Goal: Information Seeking & Learning: Understand process/instructions

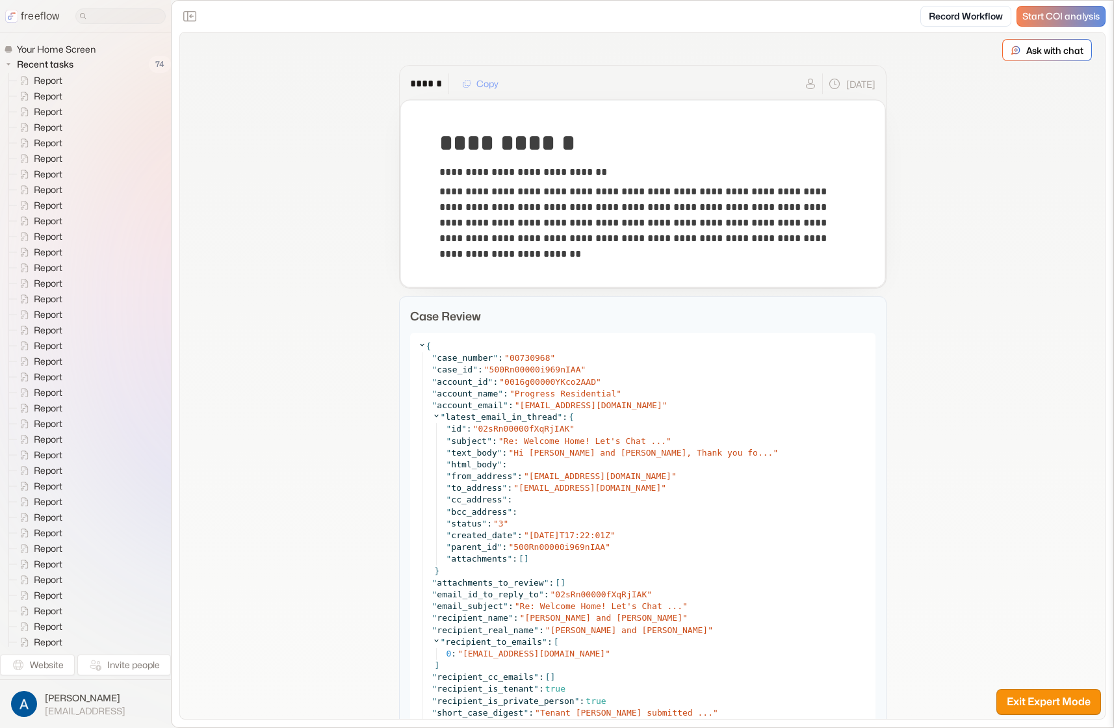
click at [956, 549] on div "**********" at bounding box center [642, 604] width 925 height 1142
click at [314, 308] on div "**********" at bounding box center [642, 604] width 925 height 1142
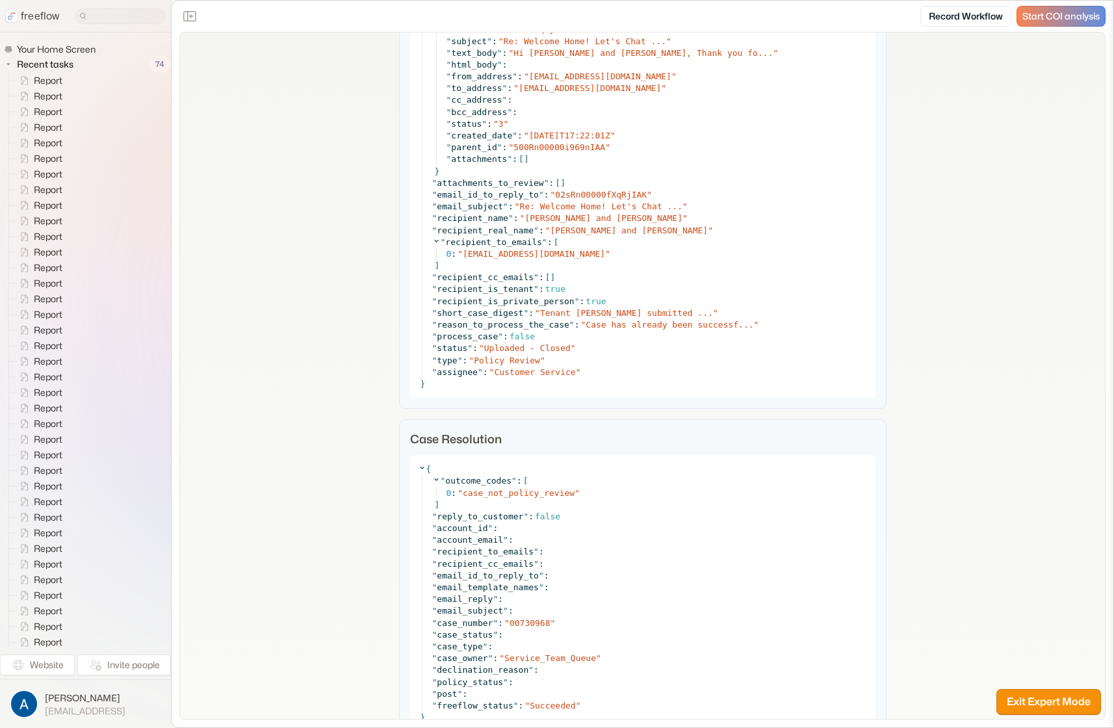
scroll to position [456, 0]
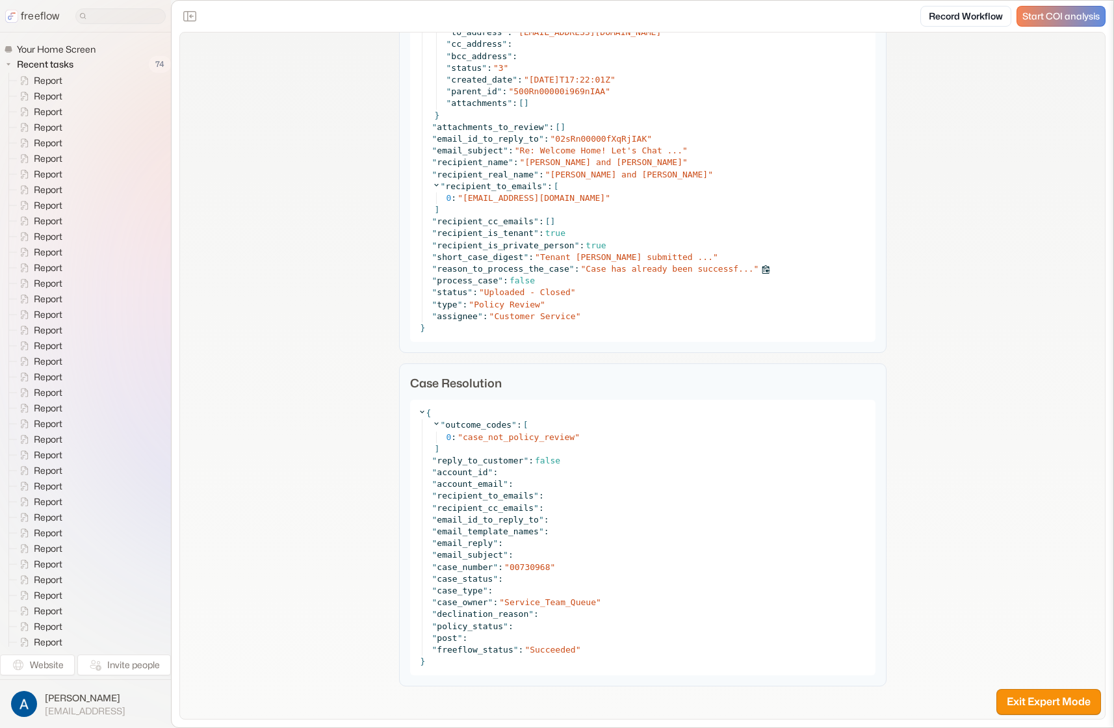
click at [653, 268] on span "Case has already been successf..." at bounding box center [670, 269] width 168 height 10
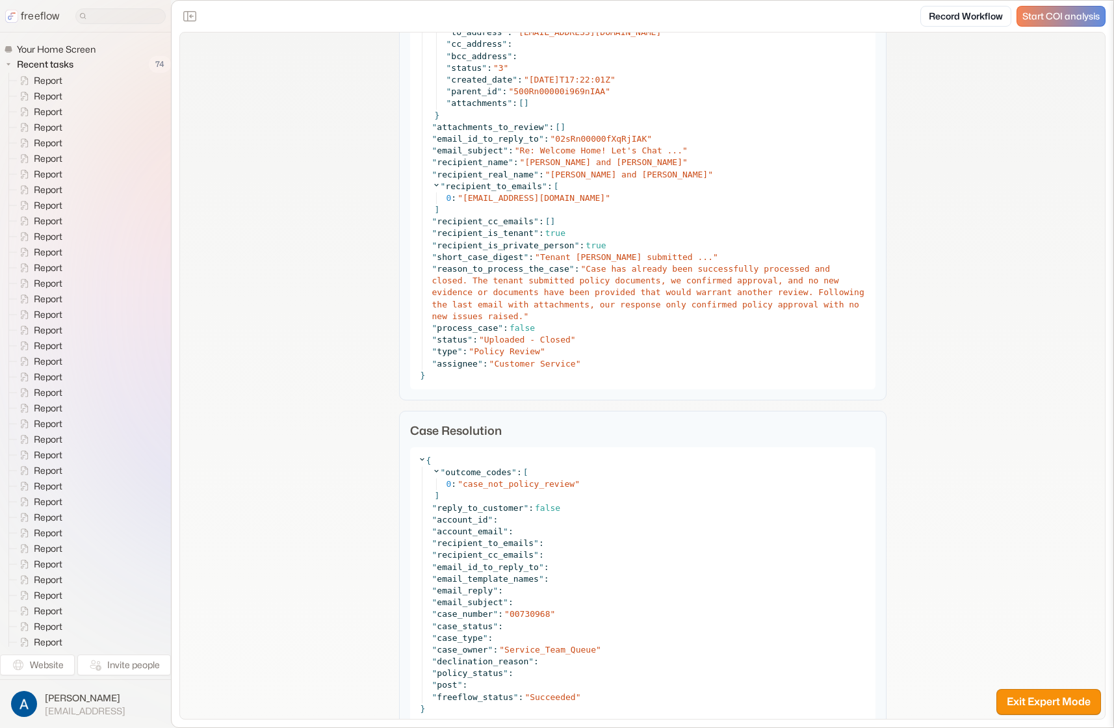
click at [298, 310] on div "**********" at bounding box center [642, 172] width 925 height 1190
drag, startPoint x: 474, startPoint y: 338, endPoint x: 537, endPoint y: 337, distance: 63.1
click at [529, 337] on div "" status " : " Uploaded - Closed "" at bounding box center [650, 340] width 436 height 12
drag, startPoint x: 551, startPoint y: 338, endPoint x: 497, endPoint y: 337, distance: 54.6
click at [497, 337] on span "Uploaded - Closed" at bounding box center [527, 340] width 86 height 10
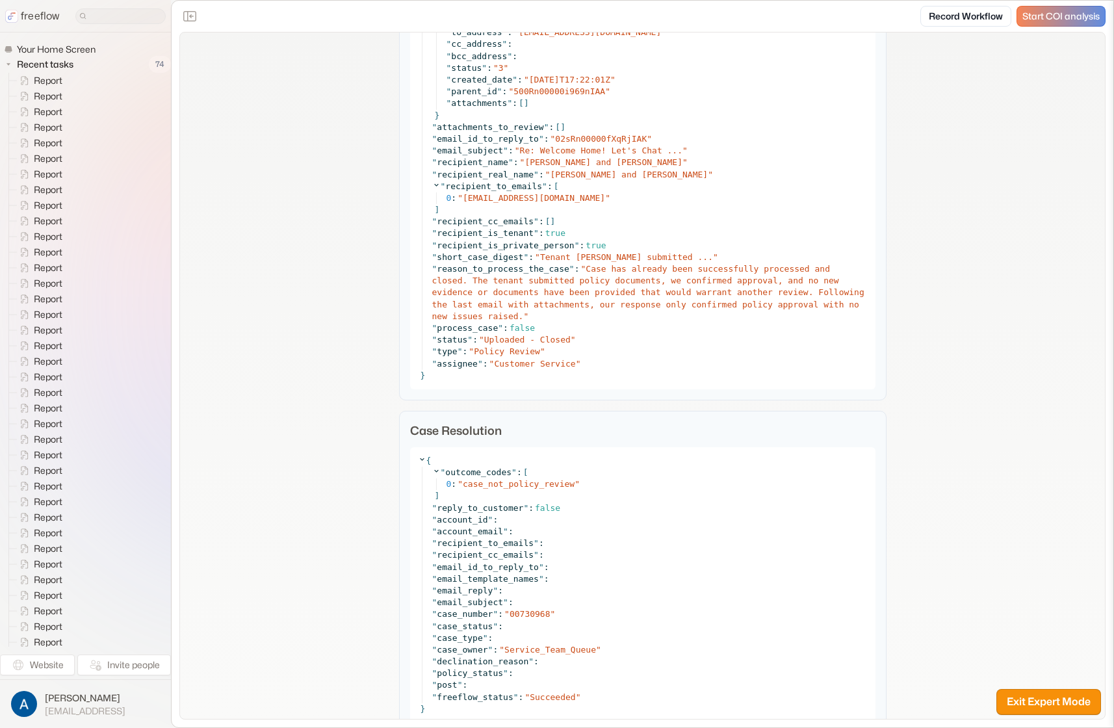
click at [373, 345] on div "**********" at bounding box center [642, 172] width 925 height 1190
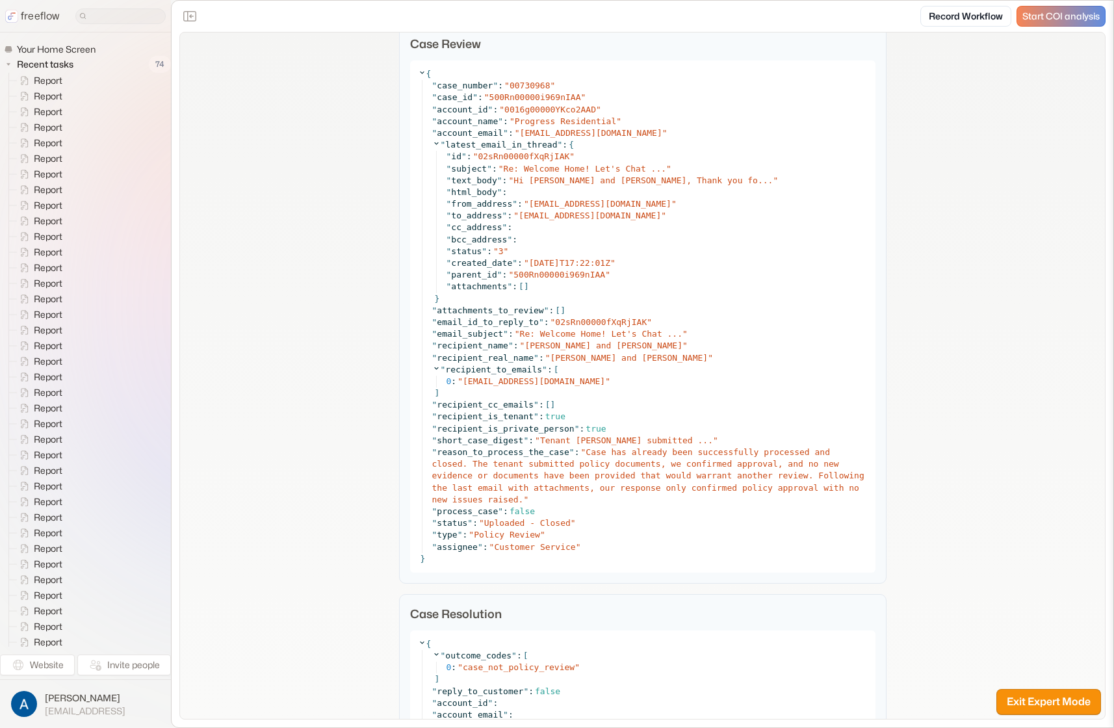
scroll to position [275, 0]
drag, startPoint x: 367, startPoint y: 354, endPoint x: 365, endPoint y: 44, distance: 309.5
click at [367, 354] on div "**********" at bounding box center [642, 352] width 925 height 1190
click at [284, 265] on div "**********" at bounding box center [642, 352] width 925 height 1190
click at [280, 344] on div "**********" at bounding box center [642, 352] width 925 height 1190
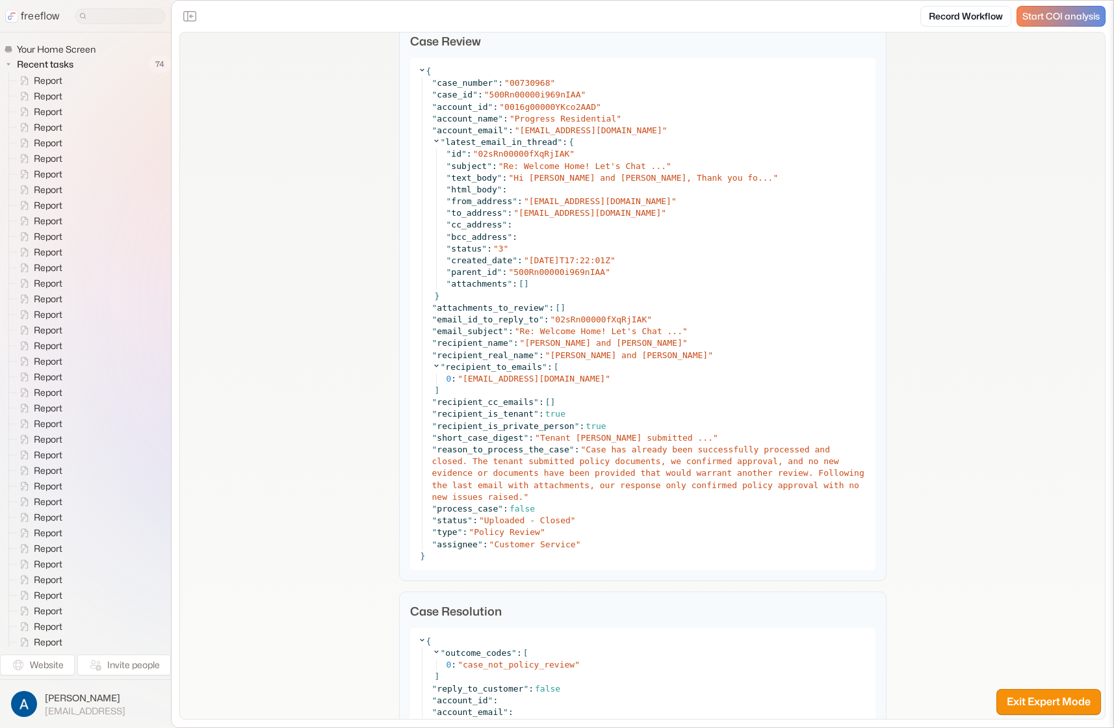
click at [328, 186] on div "**********" at bounding box center [642, 352] width 925 height 1190
click at [357, 45] on div "**********" at bounding box center [642, 352] width 925 height 1190
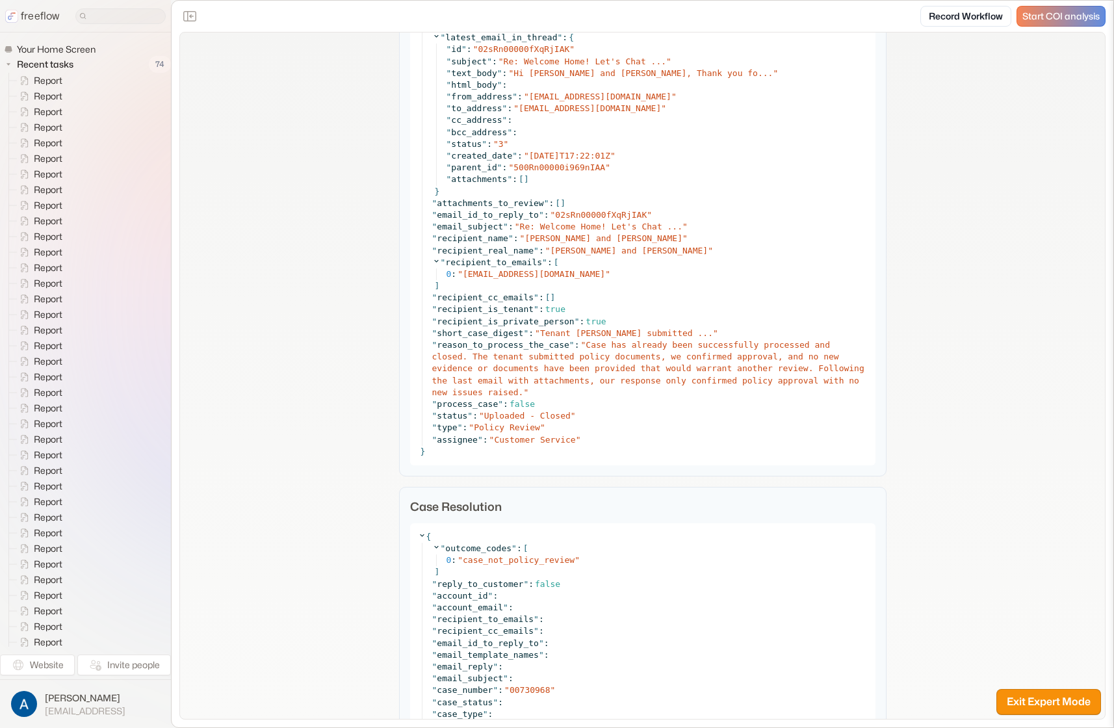
scroll to position [503, 0]
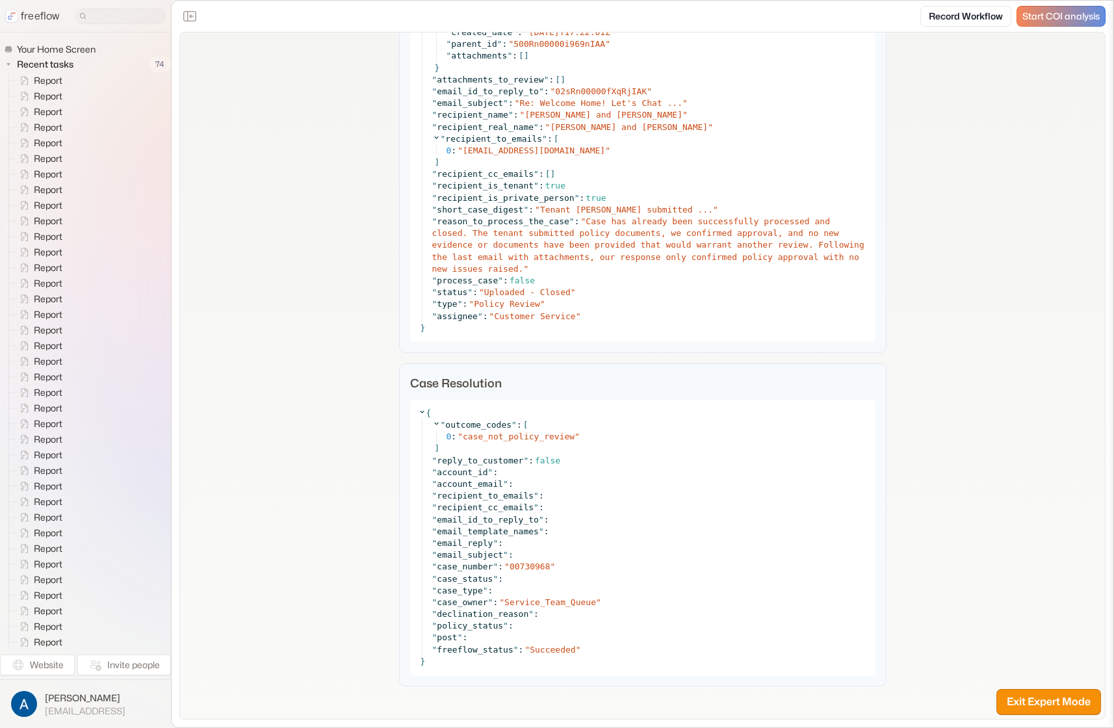
click at [353, 545] on div "**********" at bounding box center [642, 124] width 925 height 1190
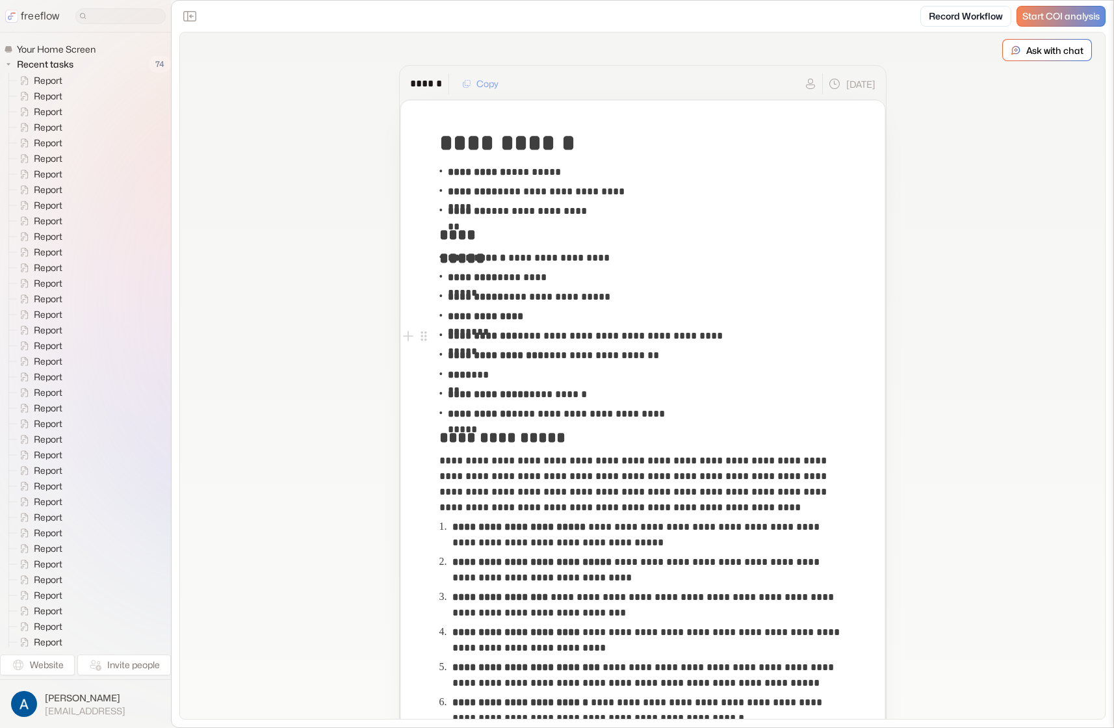
scroll to position [209, 0]
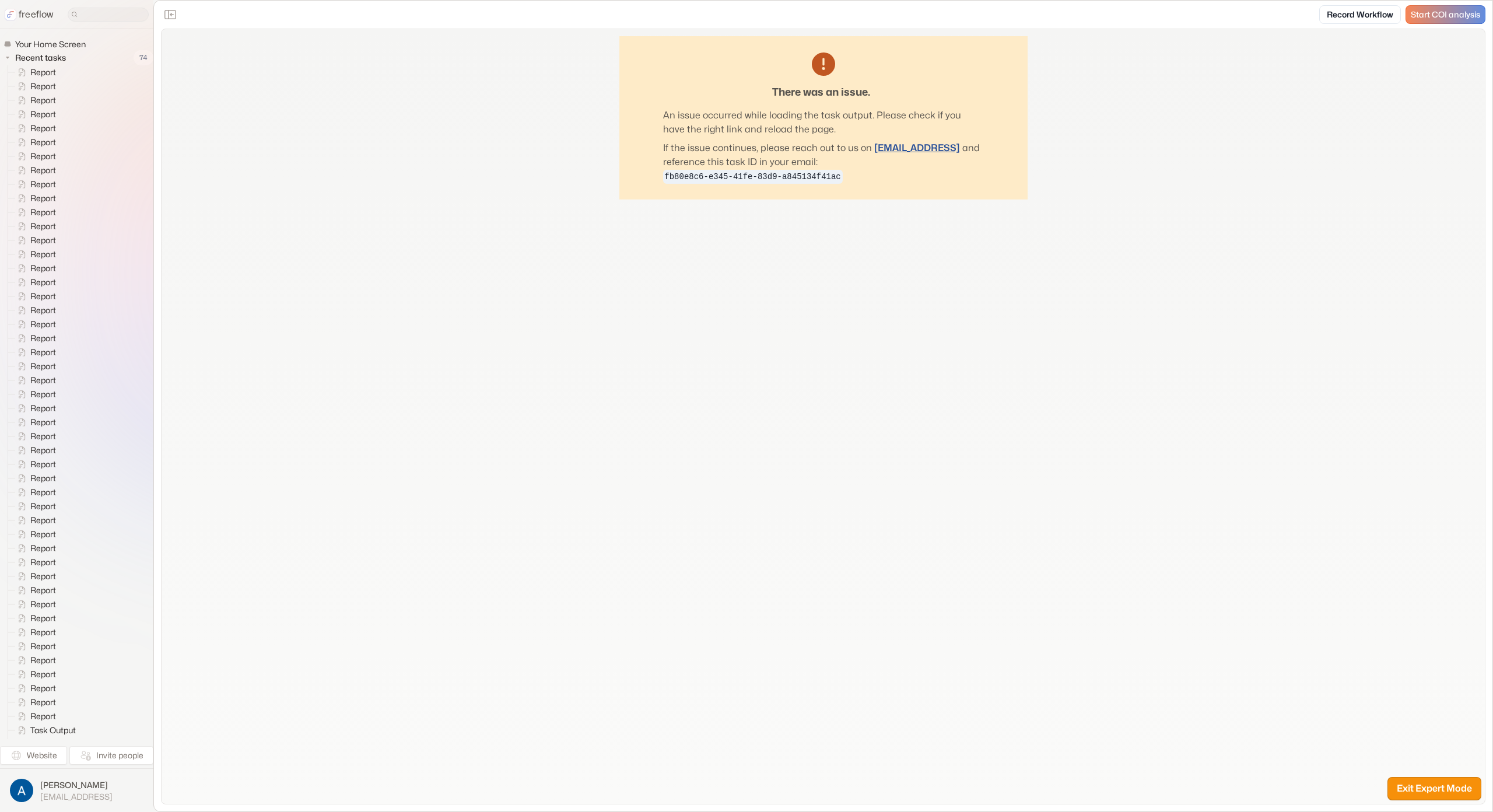
click at [435, 198] on div "There was an issue. An issue occurred while loading the task output. Please che…" at bounding box center [823, 416] width 1323 height 774
drag, startPoint x: 953, startPoint y: 354, endPoint x: 458, endPoint y: 143, distance: 538.1
click at [952, 354] on div "There was an issue. An issue occurred while loading the task output. Please che…" at bounding box center [823, 417] width 1323 height 775
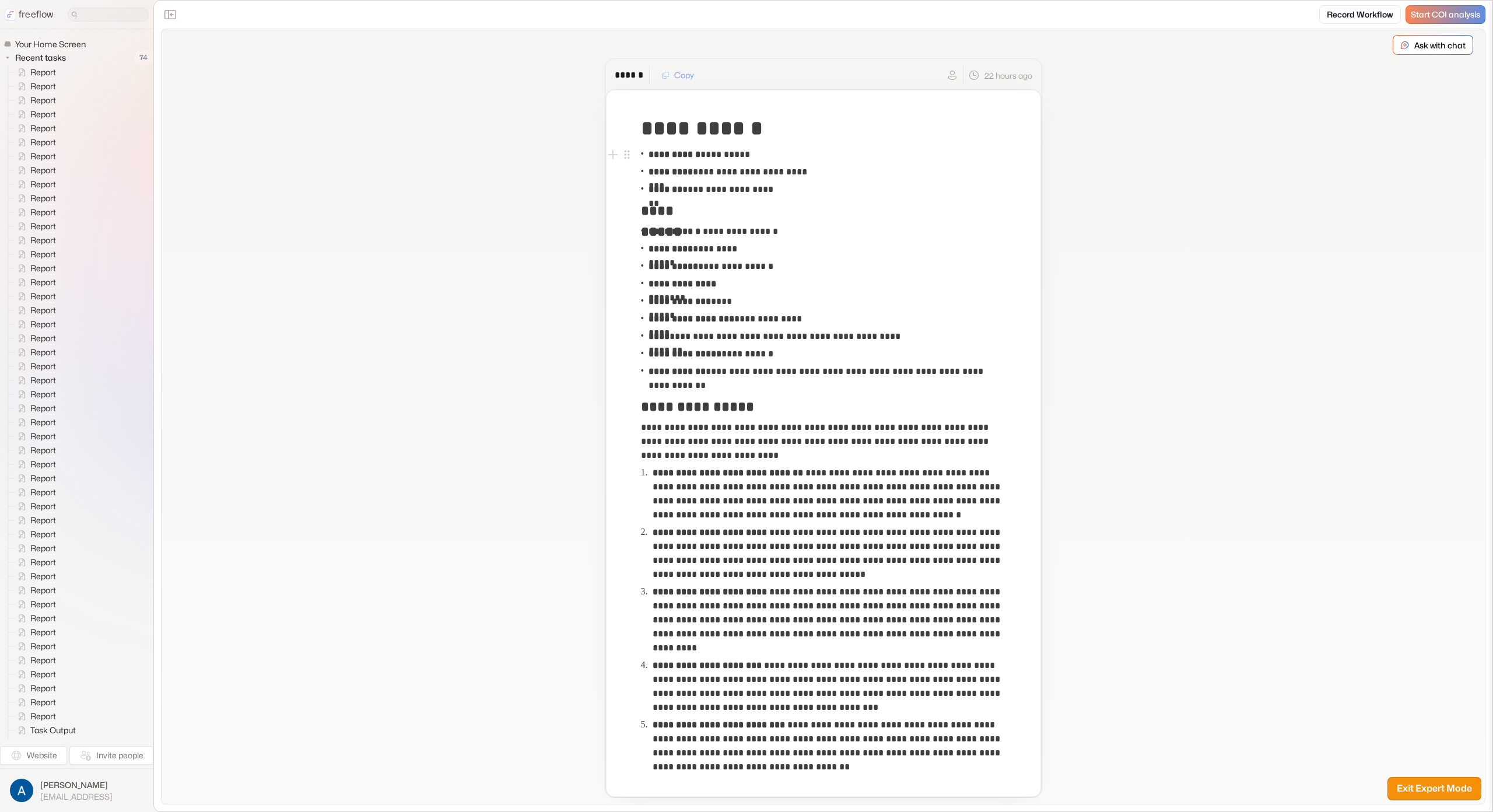
click at [732, 154] on p "**********" at bounding box center [699, 154] width 101 height 14
drag, startPoint x: 732, startPoint y: 154, endPoint x: 1323, endPoint y: 156, distance: 591.0
click at [732, 154] on p "**********" at bounding box center [699, 154] width 101 height 14
copy p "********"
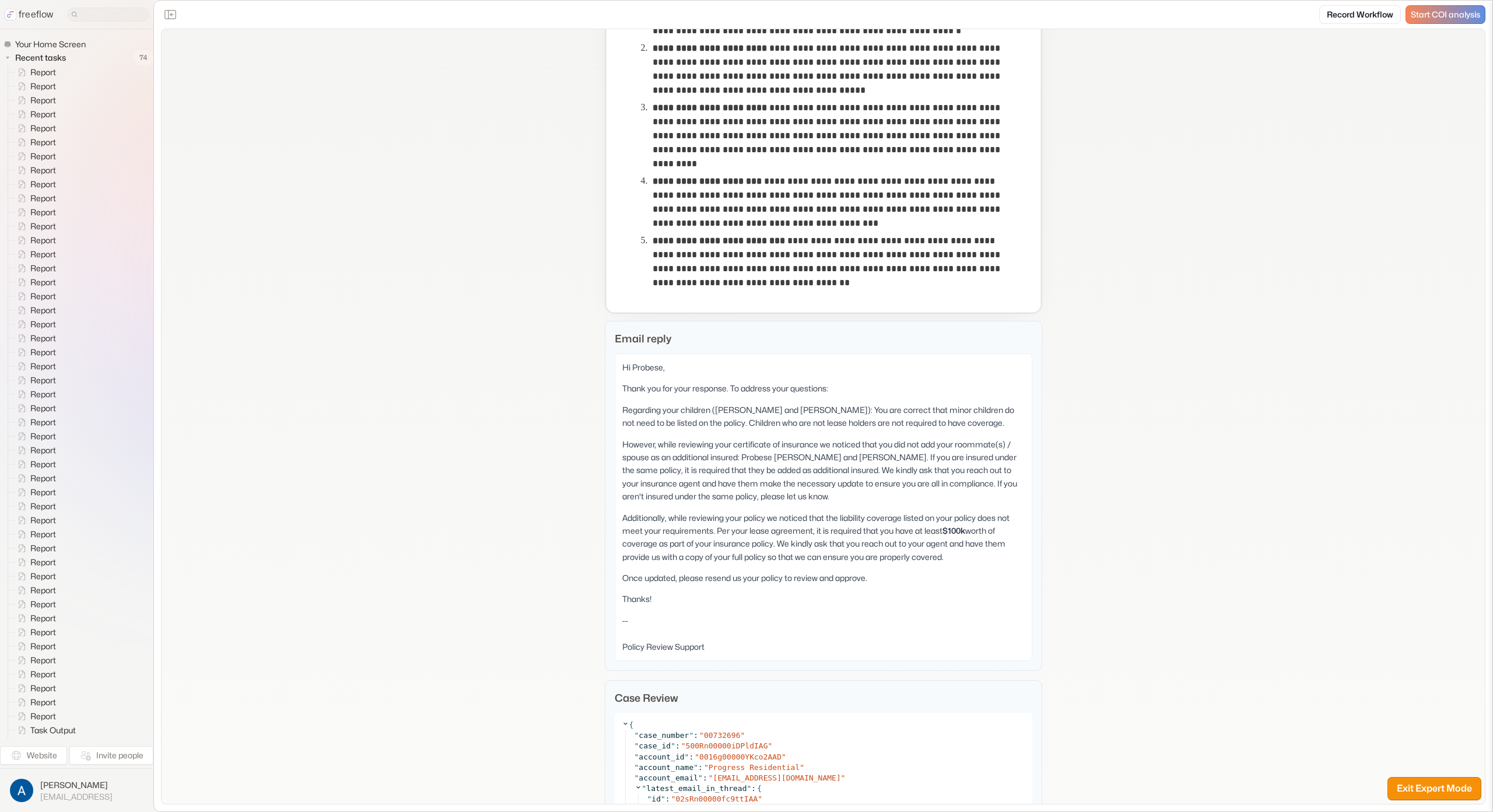
scroll to position [754, 0]
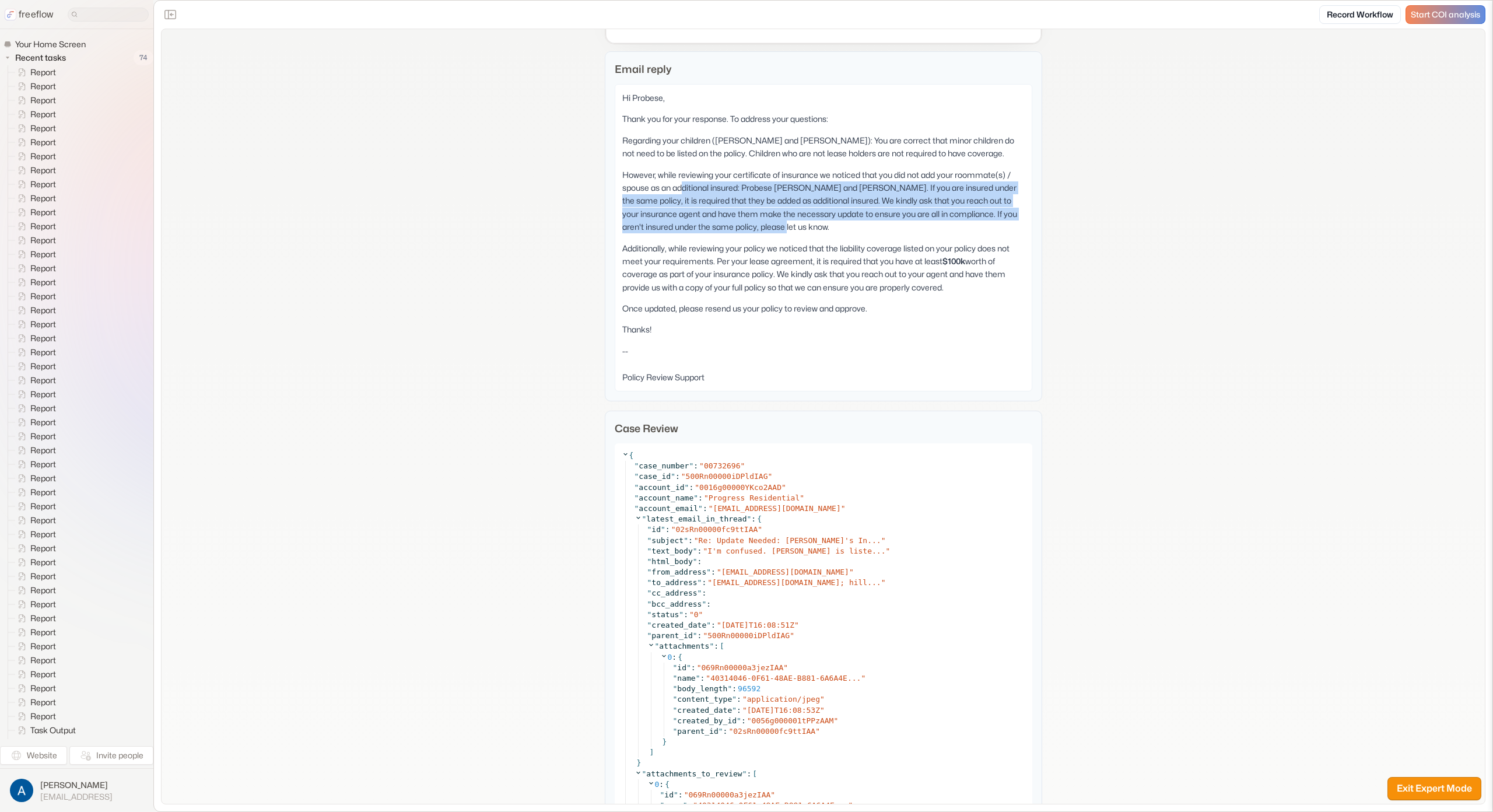
drag, startPoint x: 784, startPoint y: 231, endPoint x: 681, endPoint y: 189, distance: 111.2
click at [680, 189] on p "However, while reviewing your certificate of insurance we noticed that you did …" at bounding box center [824, 201] width 403 height 65
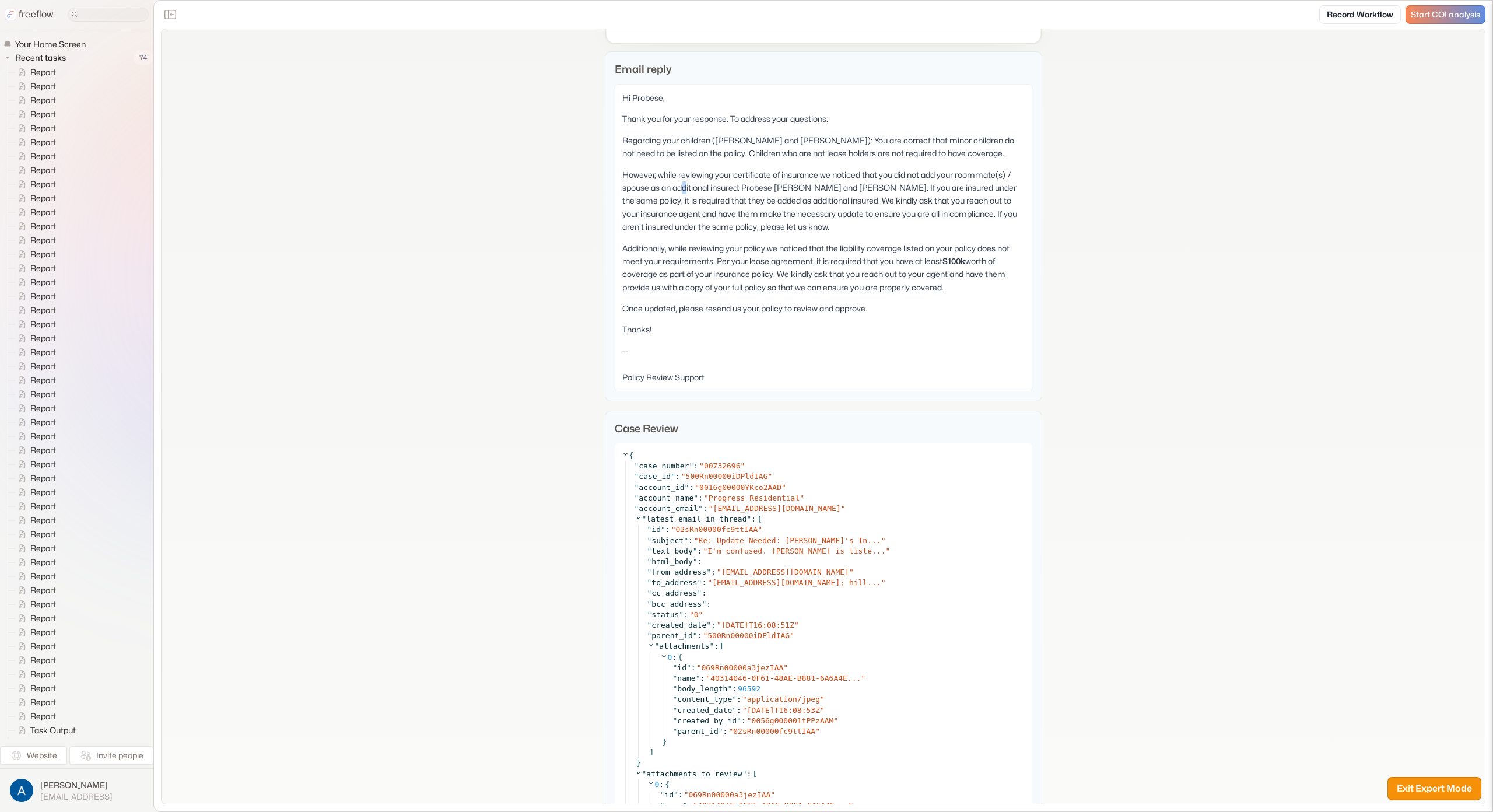
click at [682, 188] on p "However, while reviewing your certificate of insurance we noticed that you did …" at bounding box center [824, 201] width 403 height 65
drag, startPoint x: 748, startPoint y: 186, endPoint x: 835, endPoint y: 183, distance: 87.1
click at [834, 181] on p "However, while reviewing your certificate of insurance we noticed that you did …" at bounding box center [824, 201] width 403 height 65
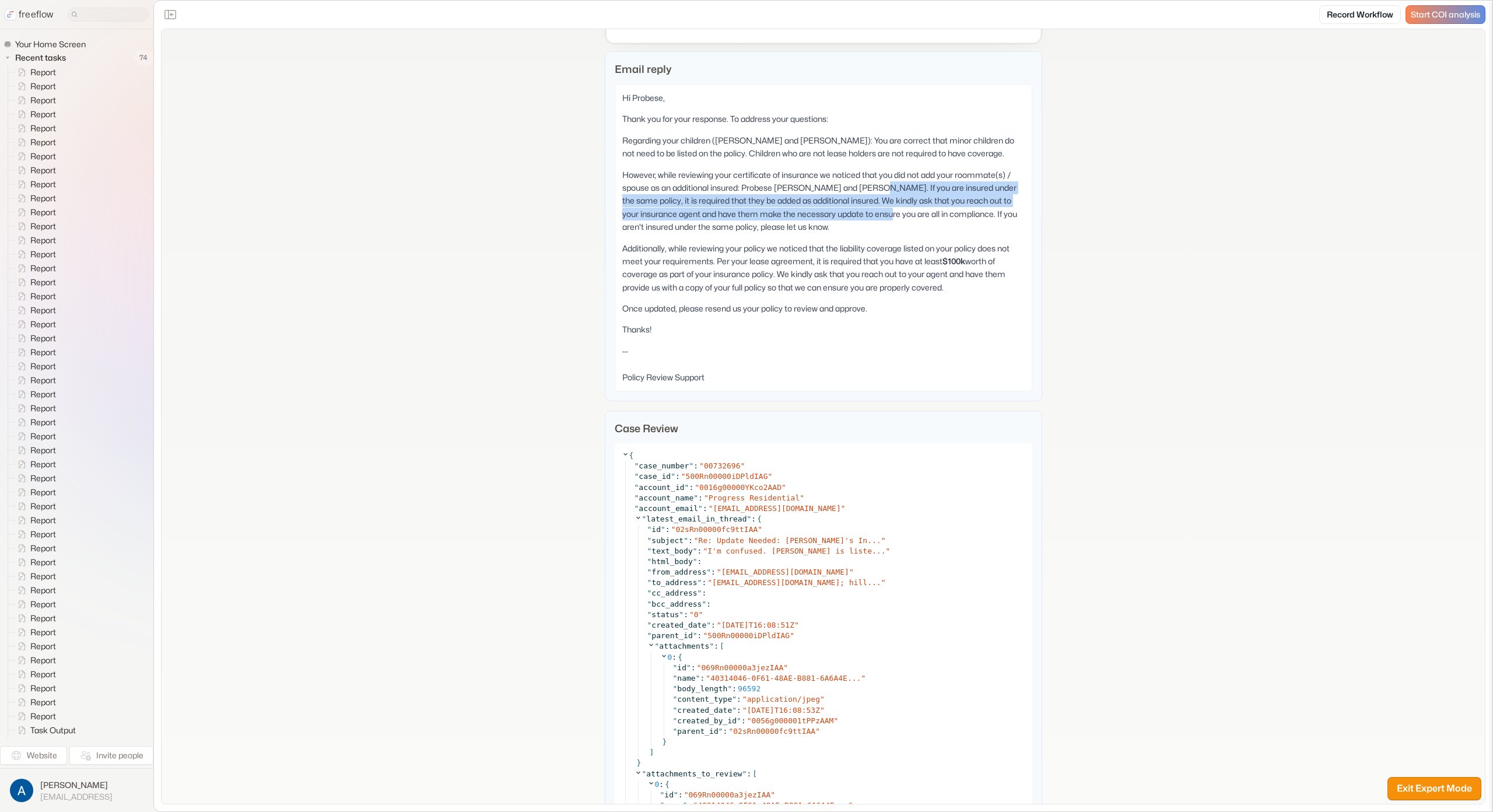
drag, startPoint x: 856, startPoint y: 195, endPoint x: 854, endPoint y: 215, distance: 20.1
click at [854, 215] on p "However, while reviewing your certificate of insurance we noticed that you did …" at bounding box center [824, 201] width 403 height 65
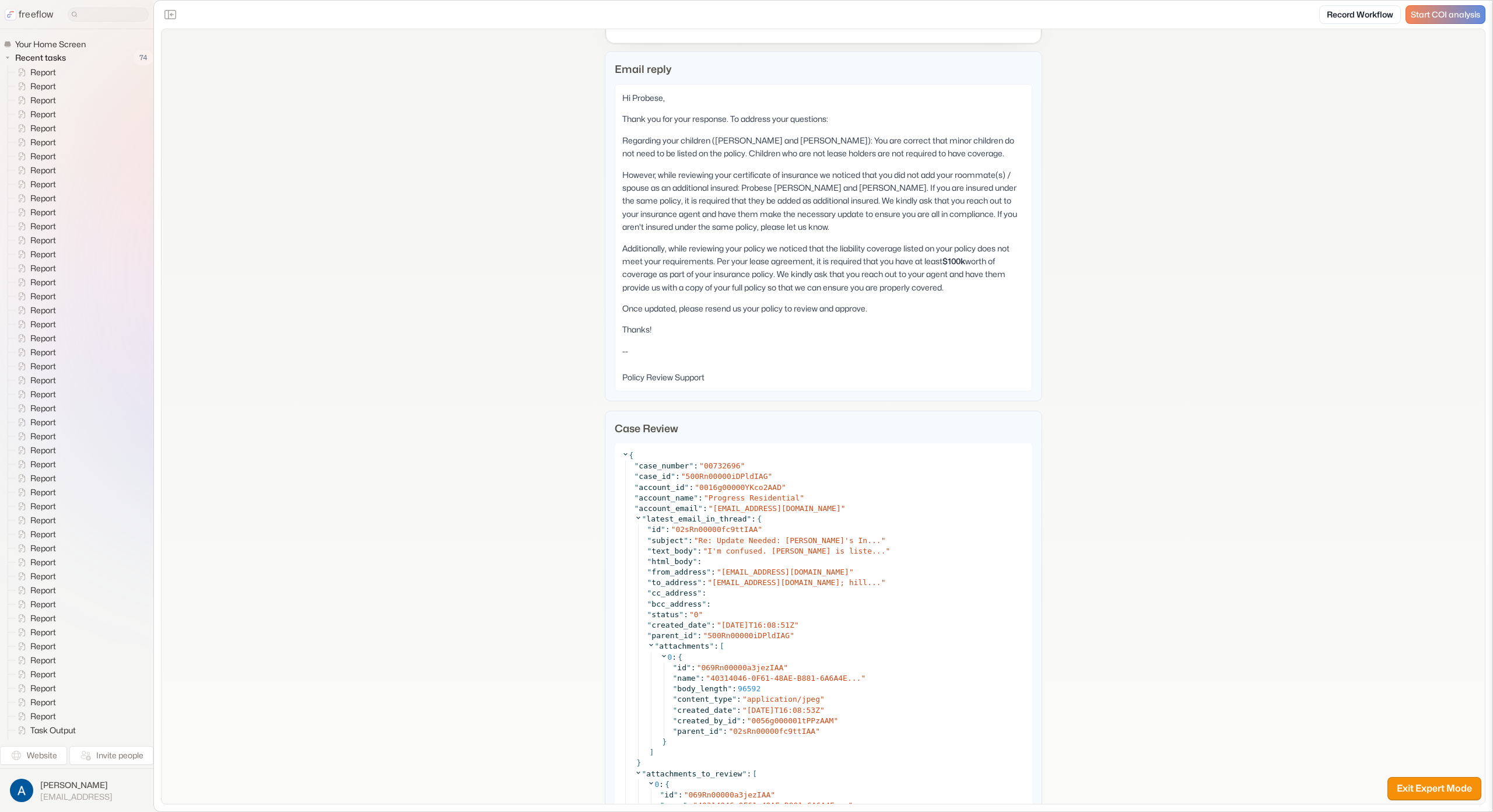
click at [851, 234] on div "Hi Probese, Thank you for your response. To address your questions: Regarding y…" at bounding box center [824, 238] width 418 height 308
drag, startPoint x: 775, startPoint y: 276, endPoint x: 787, endPoint y: 271, distance: 13.0
click at [776, 276] on p "Additionally, while reviewing your policy we noticed that the liability coverag…" at bounding box center [824, 268] width 403 height 53
drag, startPoint x: 879, startPoint y: 275, endPoint x: 1015, endPoint y: 283, distance: 136.2
click at [998, 280] on p "Additionally, while reviewing your policy we noticed that the liability coverag…" at bounding box center [824, 268] width 403 height 53
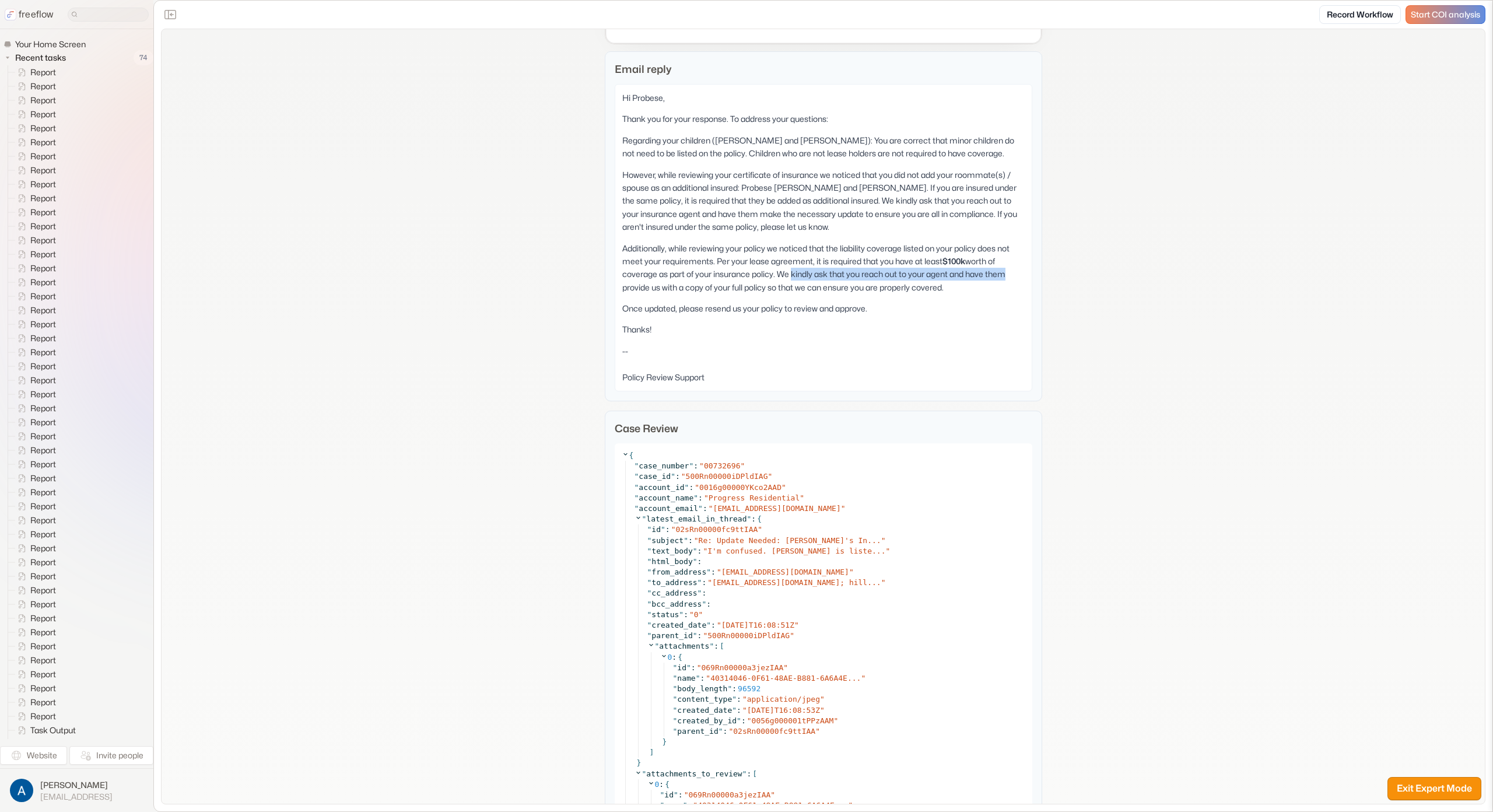
drag, startPoint x: 987, startPoint y: 291, endPoint x: 669, endPoint y: 261, distance: 319.4
click at [671, 261] on p "Additionally, while reviewing your policy we noticed that the liability coverag…" at bounding box center [824, 268] width 403 height 53
click at [666, 261] on p "Additionally, while reviewing your policy we noticed that the liability coverag…" at bounding box center [824, 268] width 403 height 53
drag, startPoint x: 588, startPoint y: 260, endPoint x: 598, endPoint y: 259, distance: 10.0
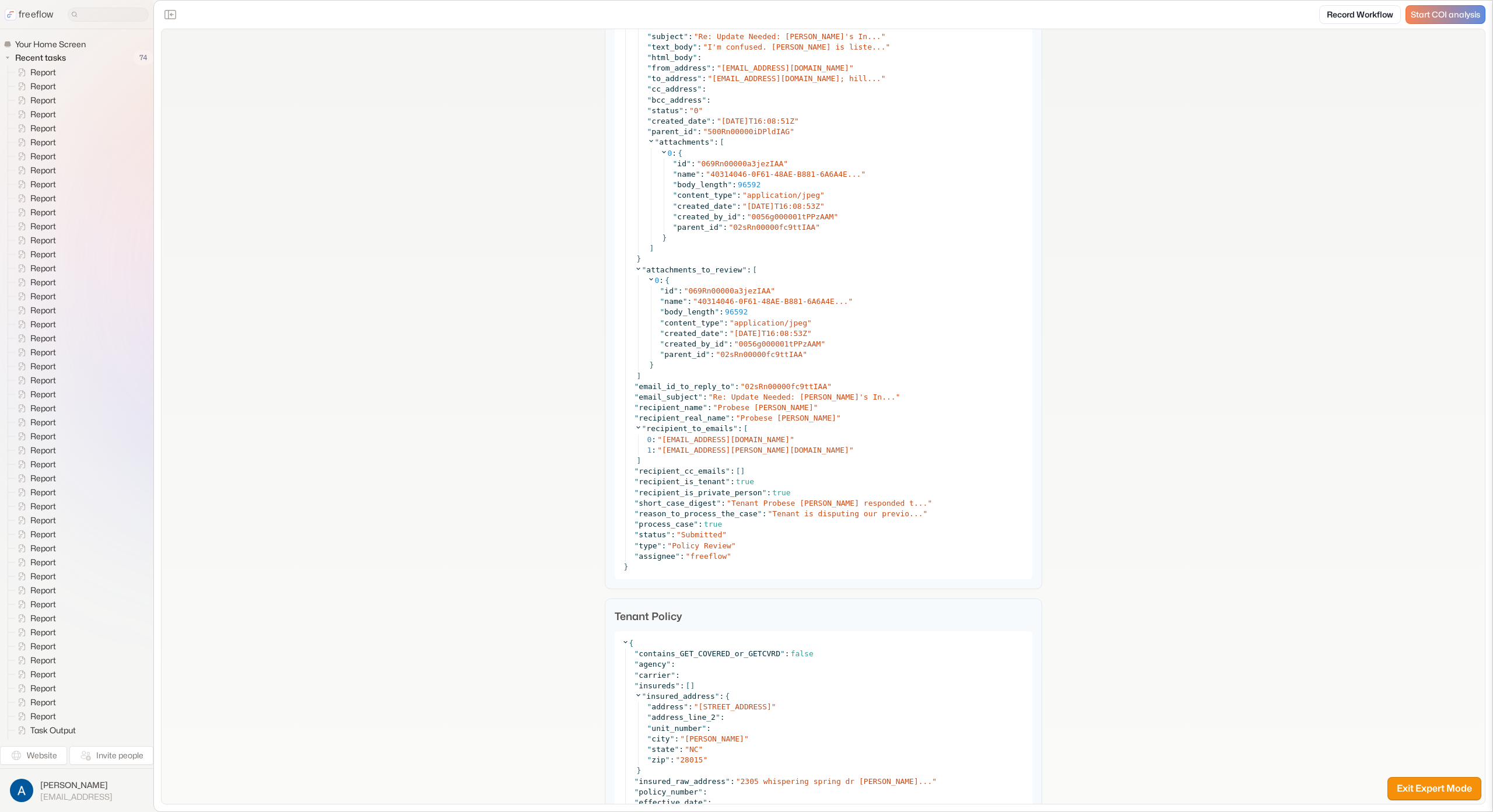
scroll to position [1124, 0]
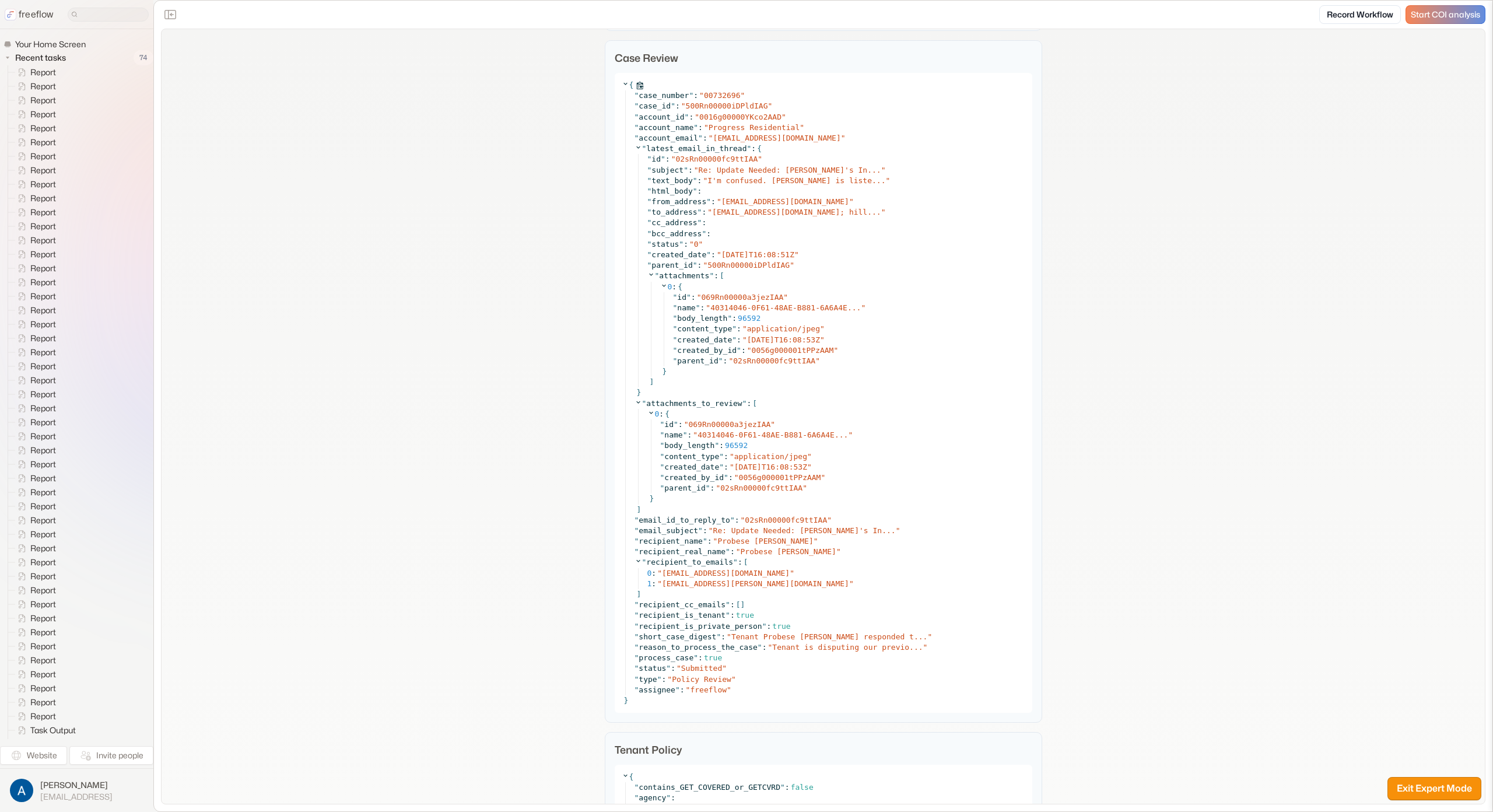
drag, startPoint x: 622, startPoint y: 81, endPoint x: 621, endPoint y: 97, distance: 16.0
click at [622, 82] on icon at bounding box center [625, 83] width 7 height 7
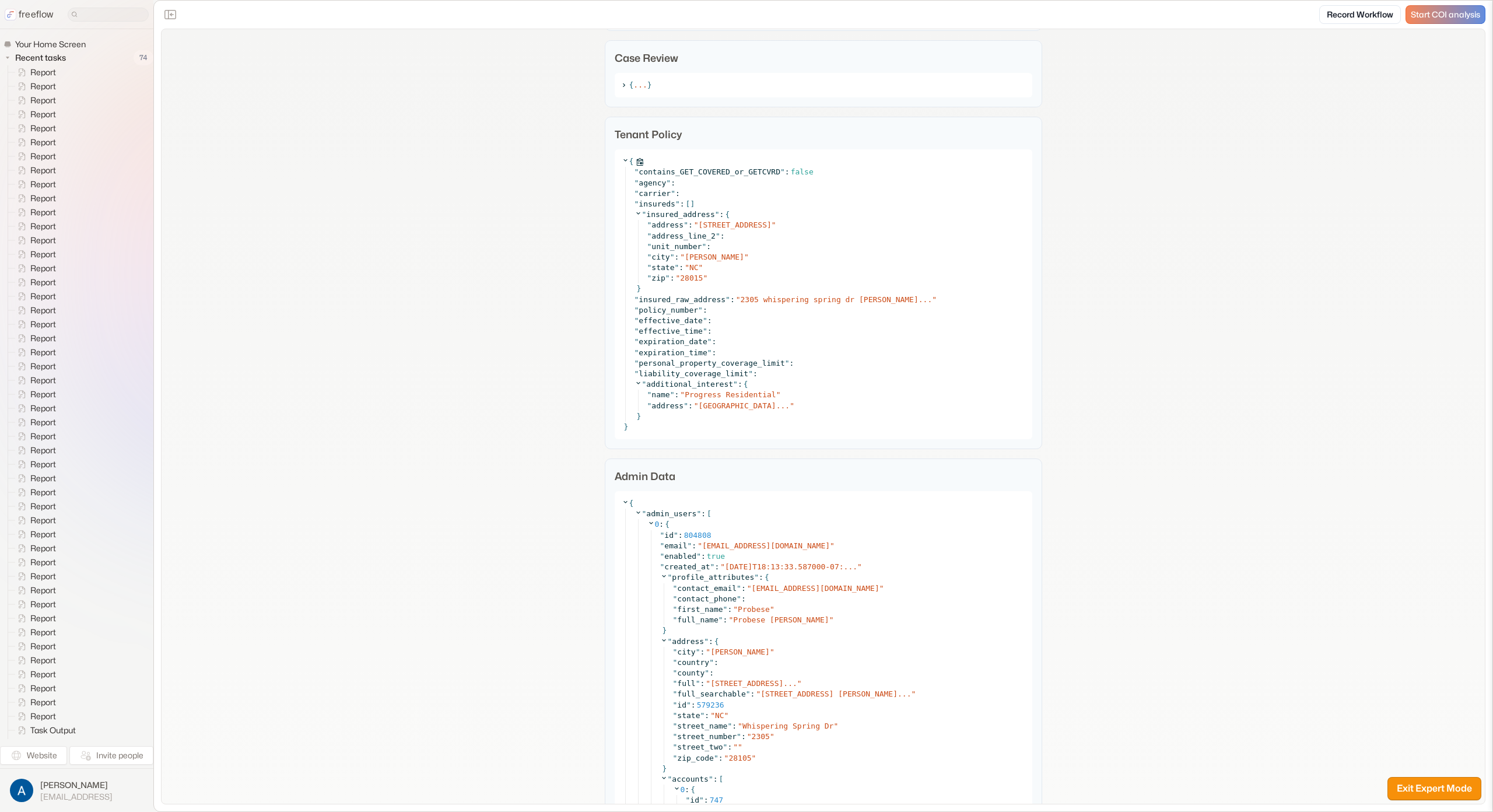
click at [618, 154] on div "{ " contains_GET_COVERED_or_GETCVRD " : false " agency " : " carrier " : " insu…" at bounding box center [824, 293] width 418 height 290
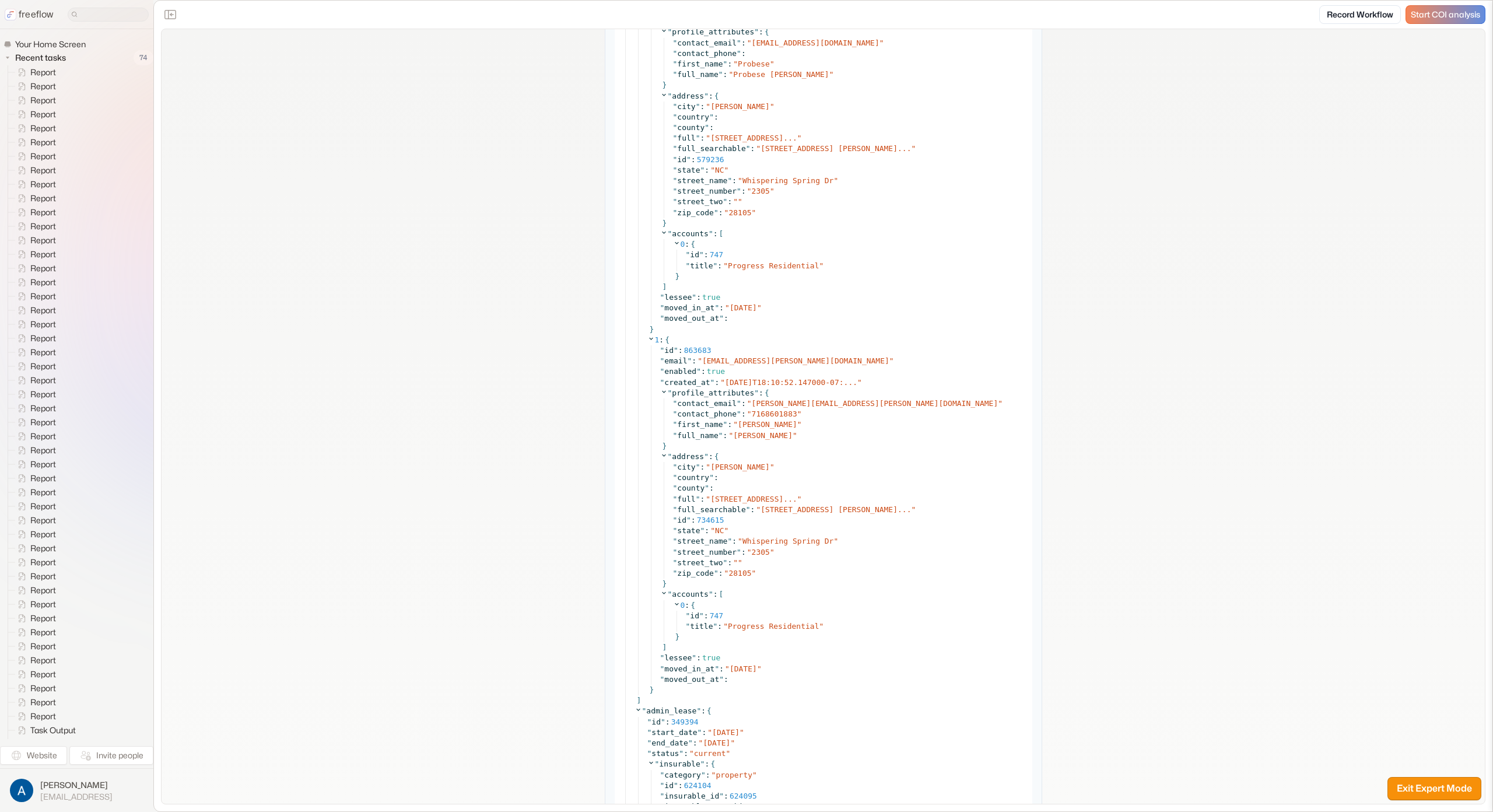
scroll to position [4744, 0]
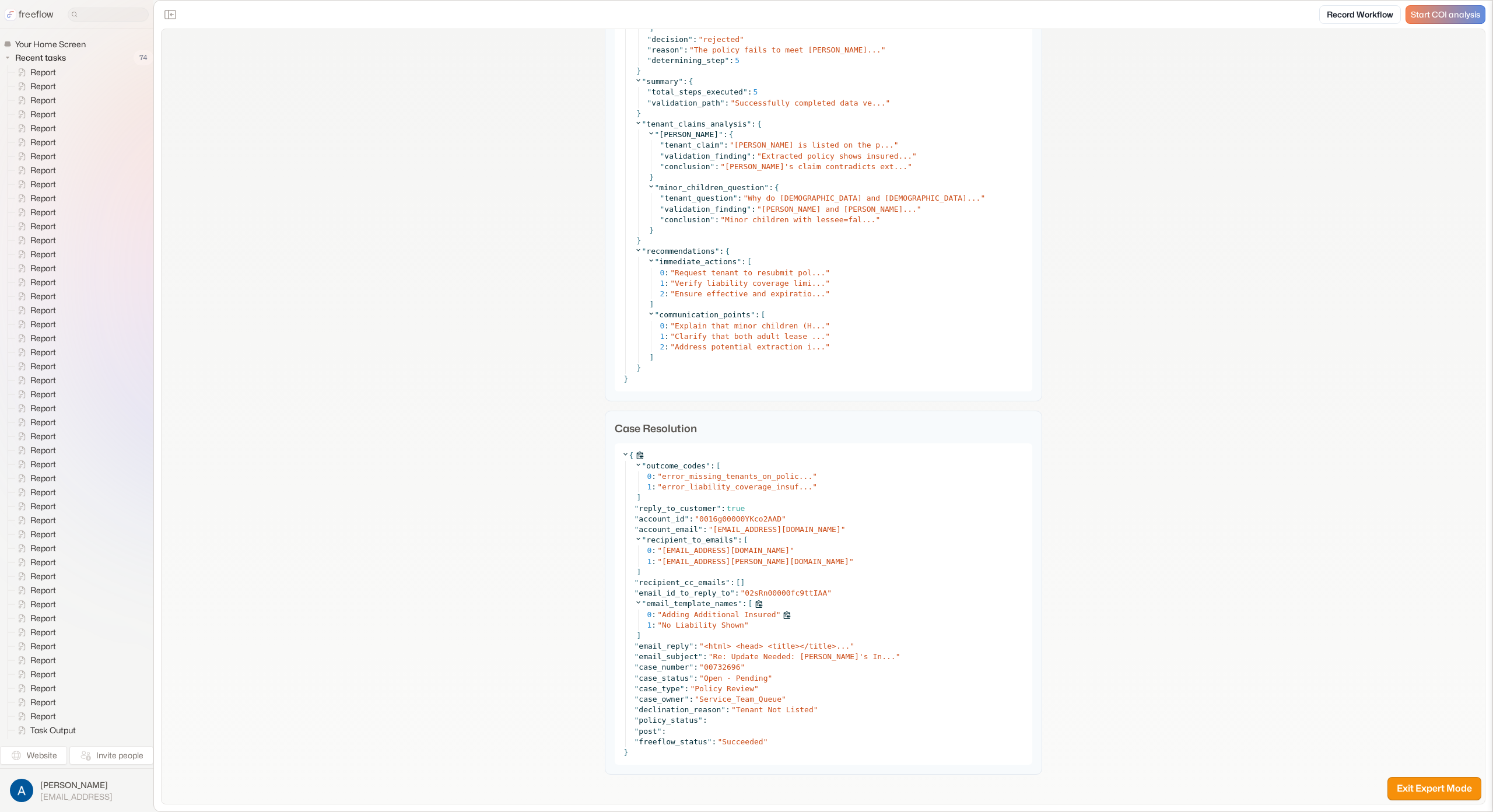
click at [679, 616] on span "Adding Additional Insured" at bounding box center [719, 615] width 114 height 9
click at [678, 616] on span "Adding Additional Insured" at bounding box center [719, 615] width 114 height 9
click at [679, 626] on span "No Liability Shown" at bounding box center [703, 625] width 83 height 9
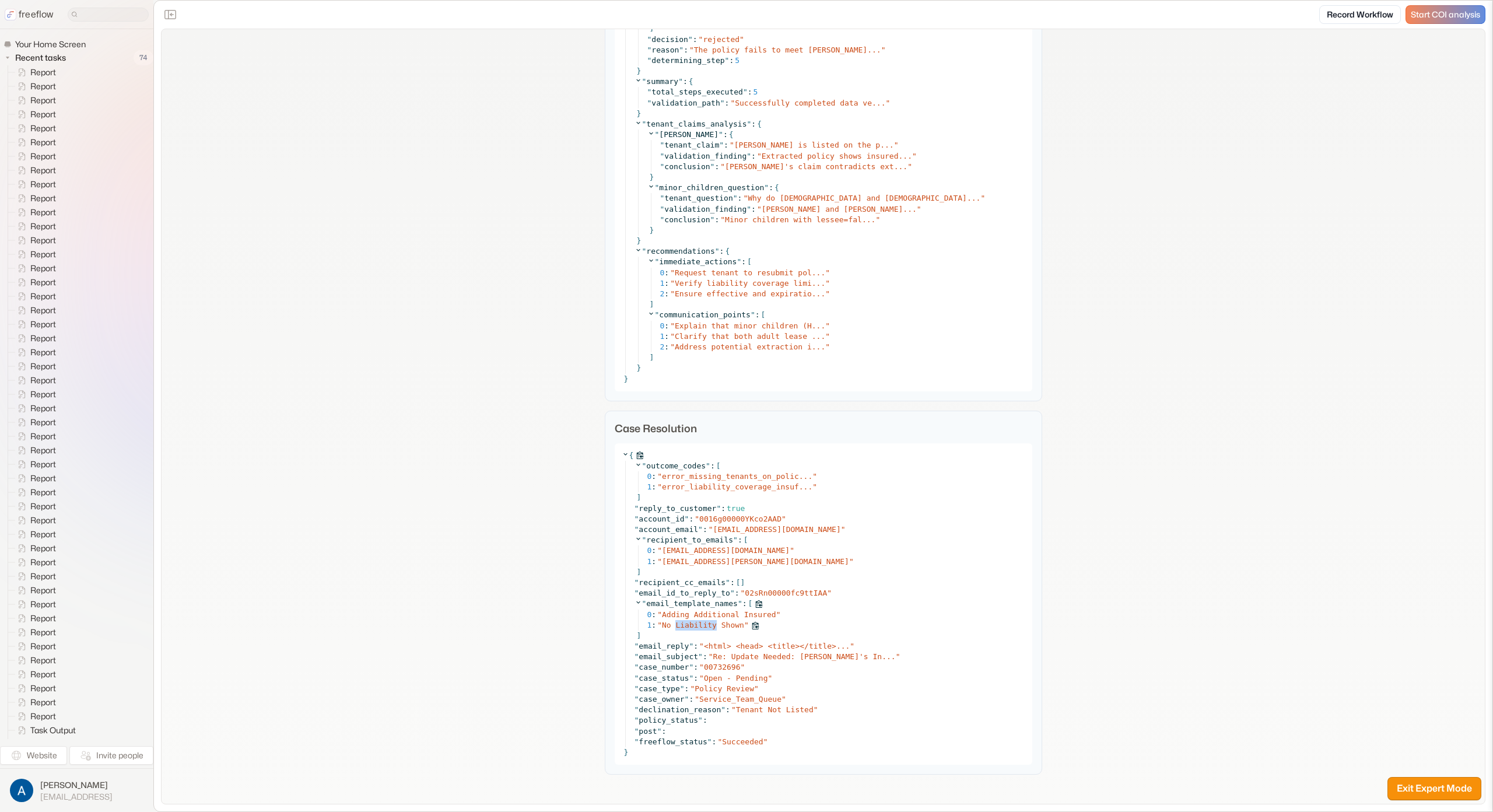
click at [679, 626] on span "No Liability Shown" at bounding box center [703, 625] width 83 height 9
drag, startPoint x: 674, startPoint y: 621, endPoint x: 773, endPoint y: 627, distance: 99.2
click at [741, 624] on div "1 : " No Liability Shown "" at bounding box center [836, 625] width 378 height 11
drag, startPoint x: 681, startPoint y: 616, endPoint x: 763, endPoint y: 617, distance: 82.0
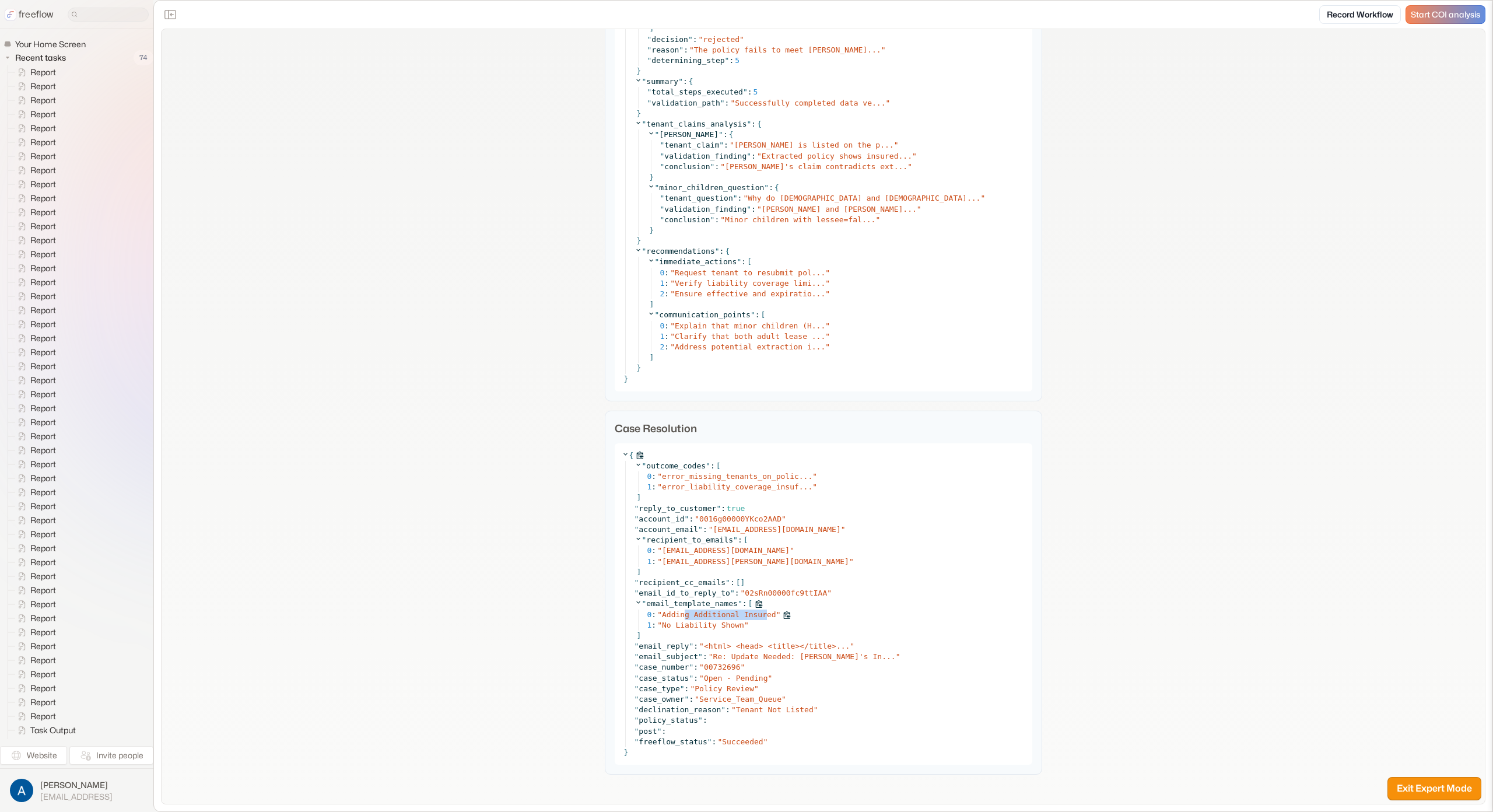
click at [763, 617] on span "Adding Additional Insured" at bounding box center [719, 615] width 114 height 9
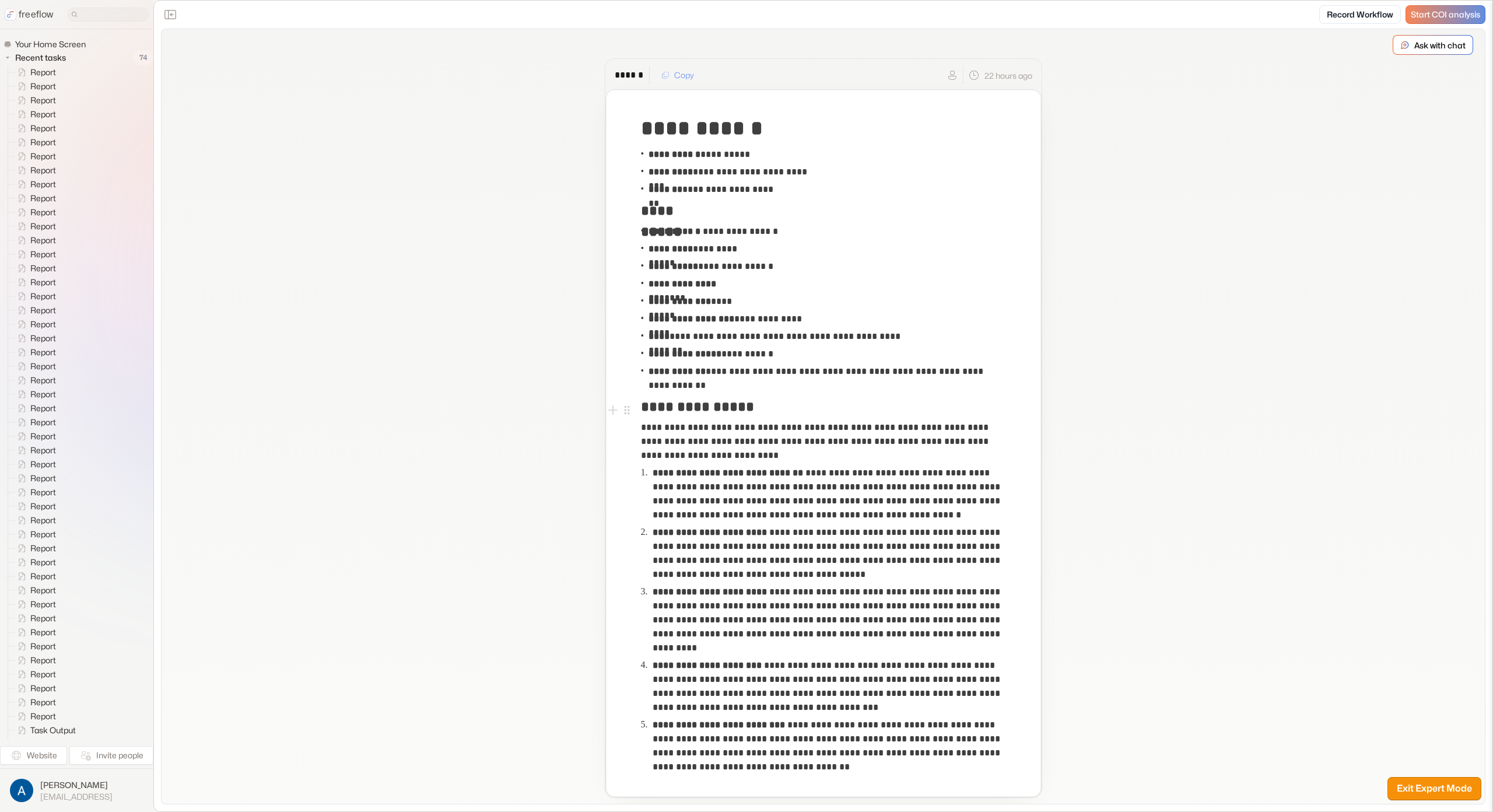
drag, startPoint x: 709, startPoint y: 370, endPoint x: 769, endPoint y: 374, distance: 60.1
click at [706, 369] on strong "**********" at bounding box center [677, 371] width 57 height 9
click at [790, 375] on p "**********" at bounding box center [826, 378] width 355 height 28
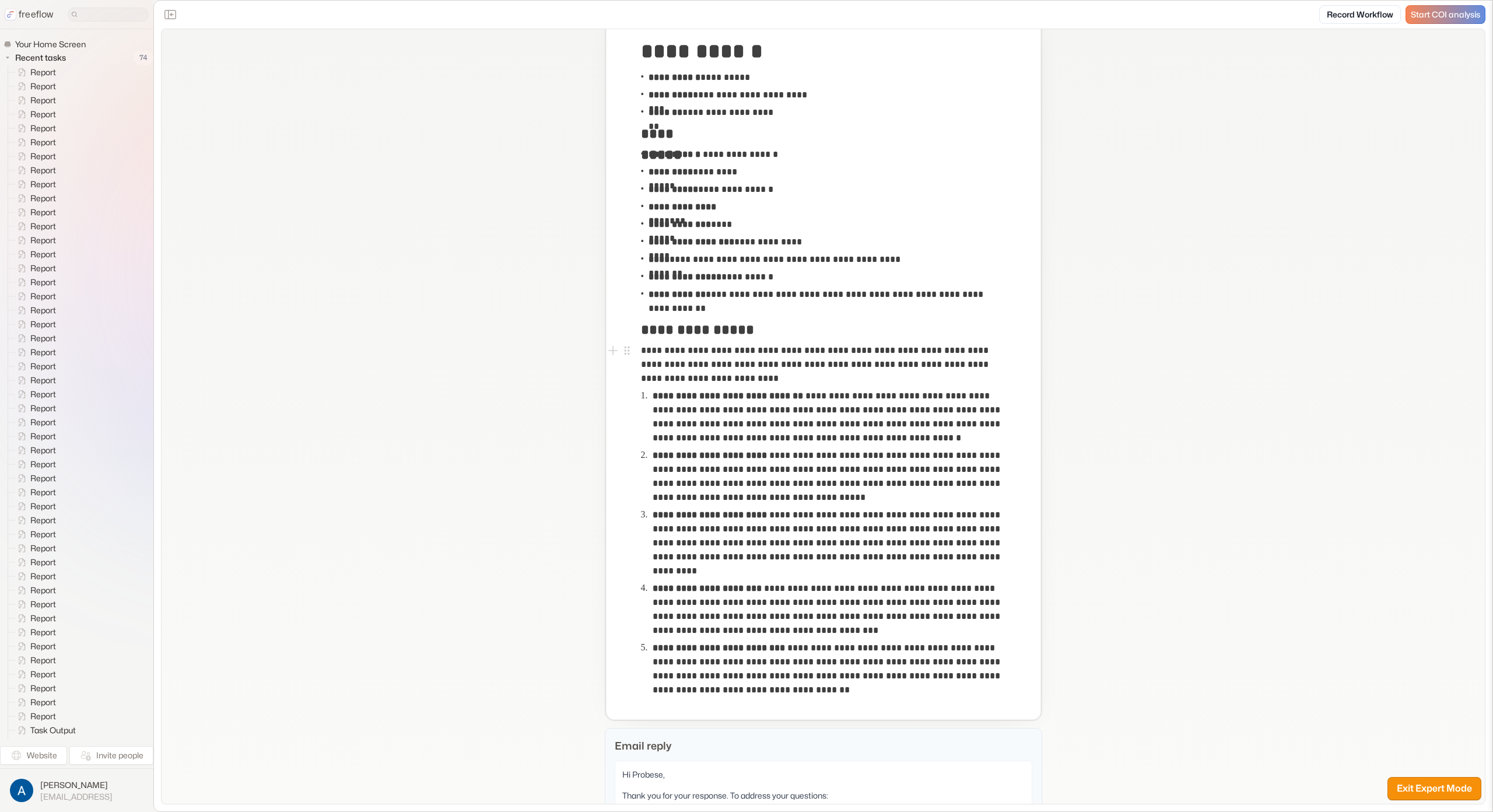
scroll to position [133, 0]
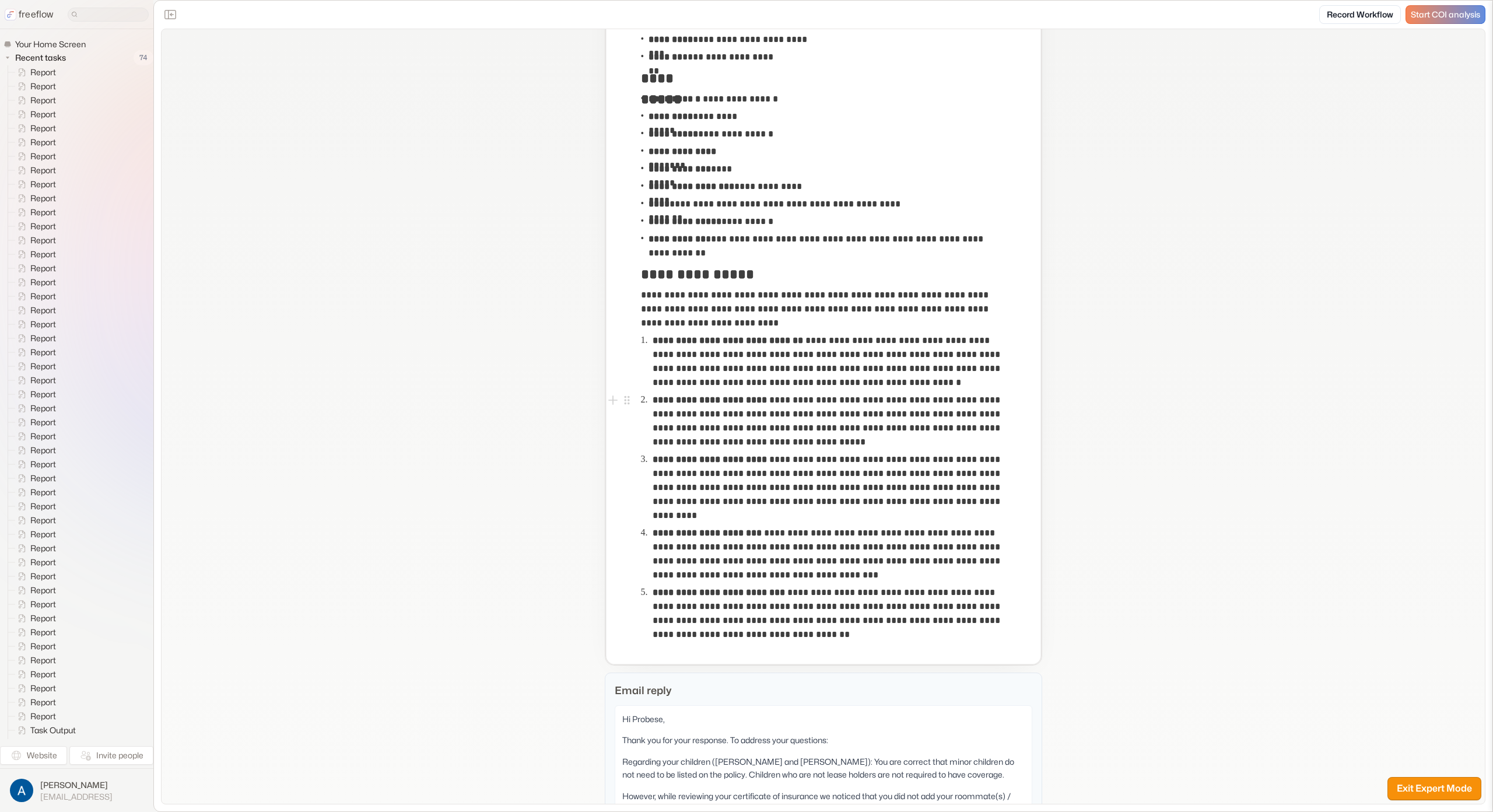
drag, startPoint x: 460, startPoint y: 333, endPoint x: 466, endPoint y: 326, distance: 9.2
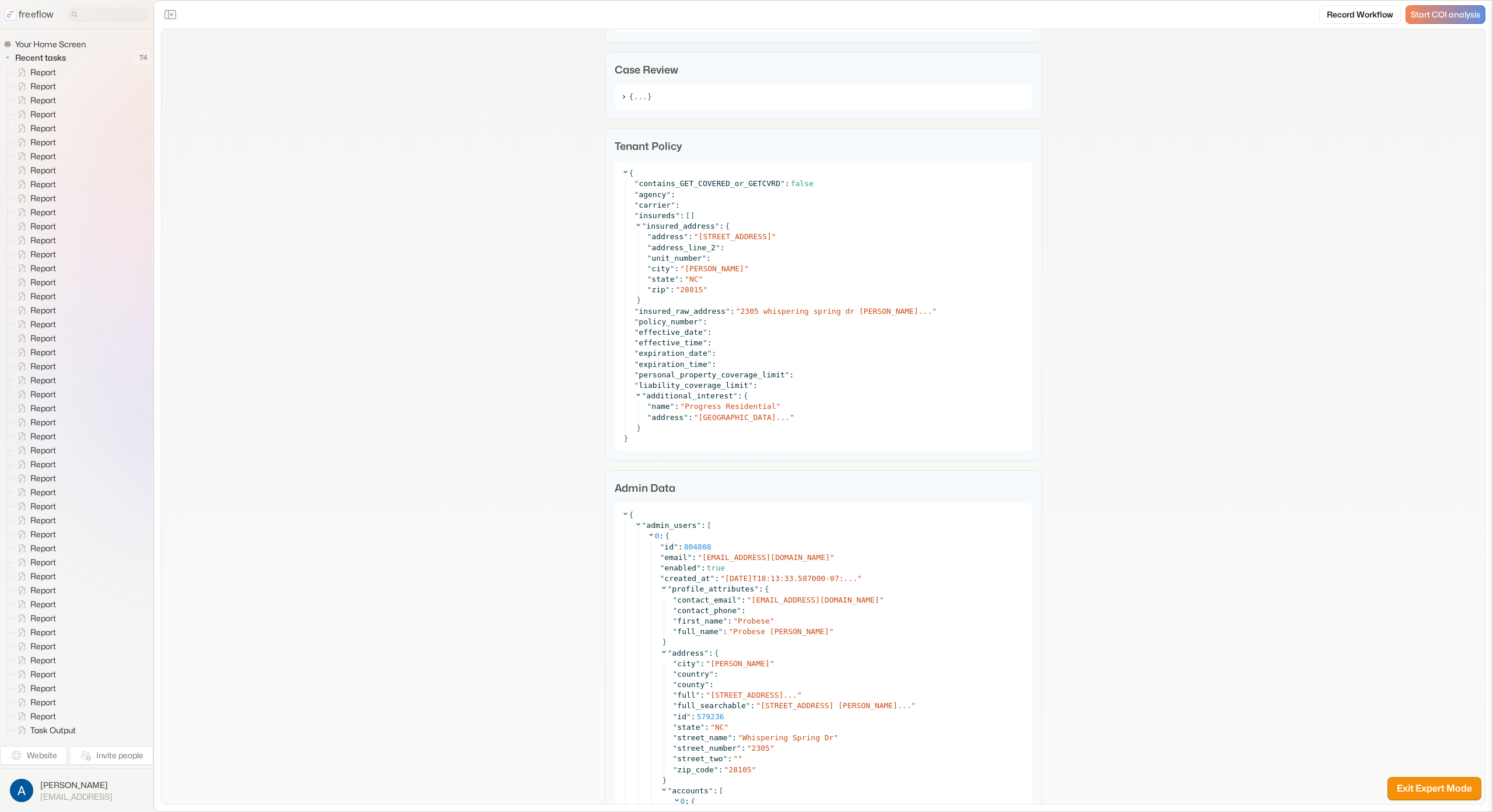
scroll to position [1114, 0]
drag, startPoint x: 658, startPoint y: 211, endPoint x: 698, endPoint y: 211, distance: 40.0
click at [698, 211] on span "" insureds " : [ ]" at bounding box center [669, 214] width 71 height 11
drag, startPoint x: 649, startPoint y: 333, endPoint x: 720, endPoint y: 327, distance: 71.3
click at [720, 327] on div "" effective_date " :" at bounding box center [830, 330] width 391 height 11
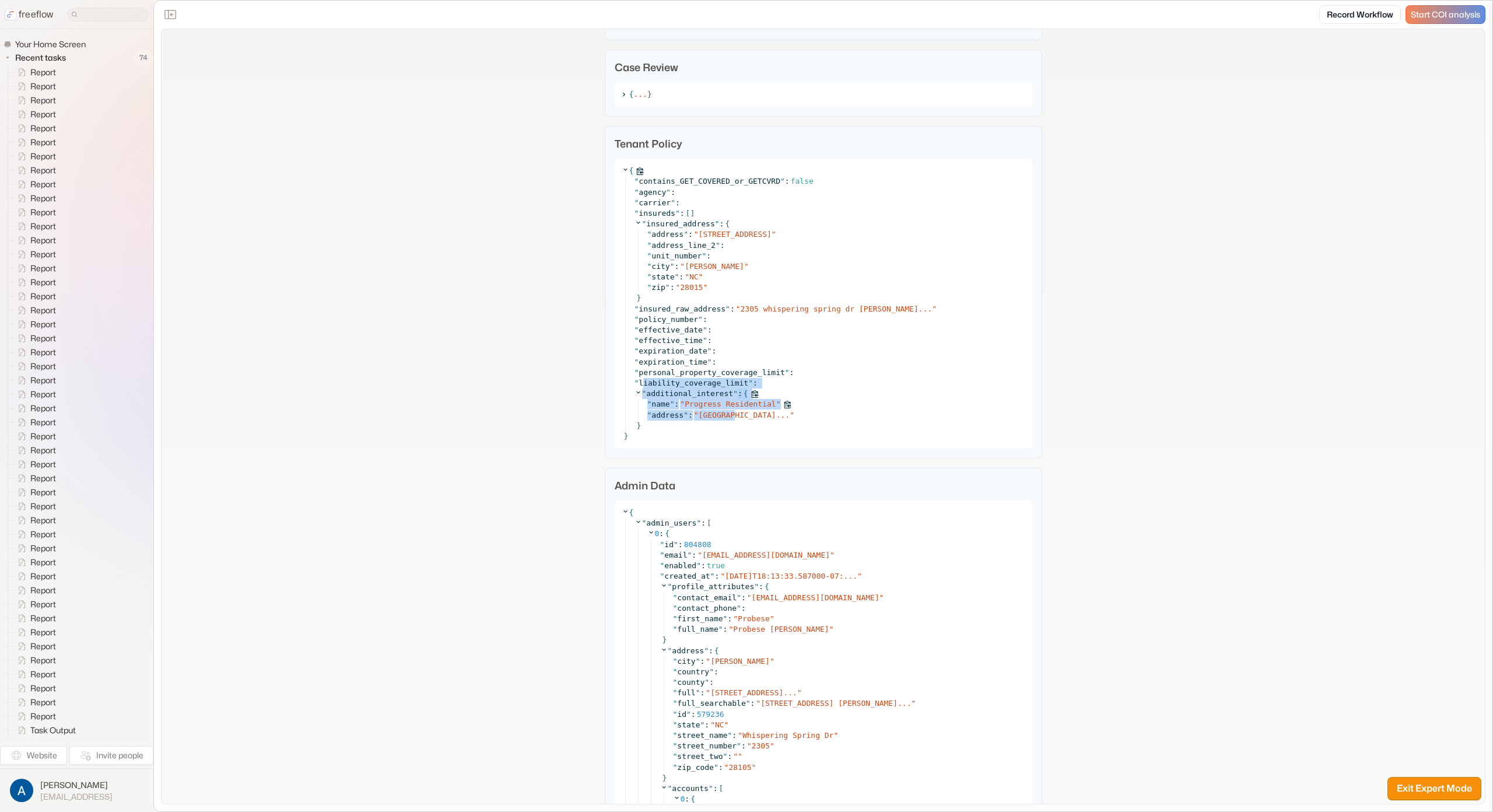
drag, startPoint x: 642, startPoint y: 378, endPoint x: 718, endPoint y: 411, distance: 82.9
click at [732, 413] on div "" contains_GET_COVERED_or_GETCVRD " : false " agency " : " carrier " : " insure…" at bounding box center [825, 303] width 400 height 255
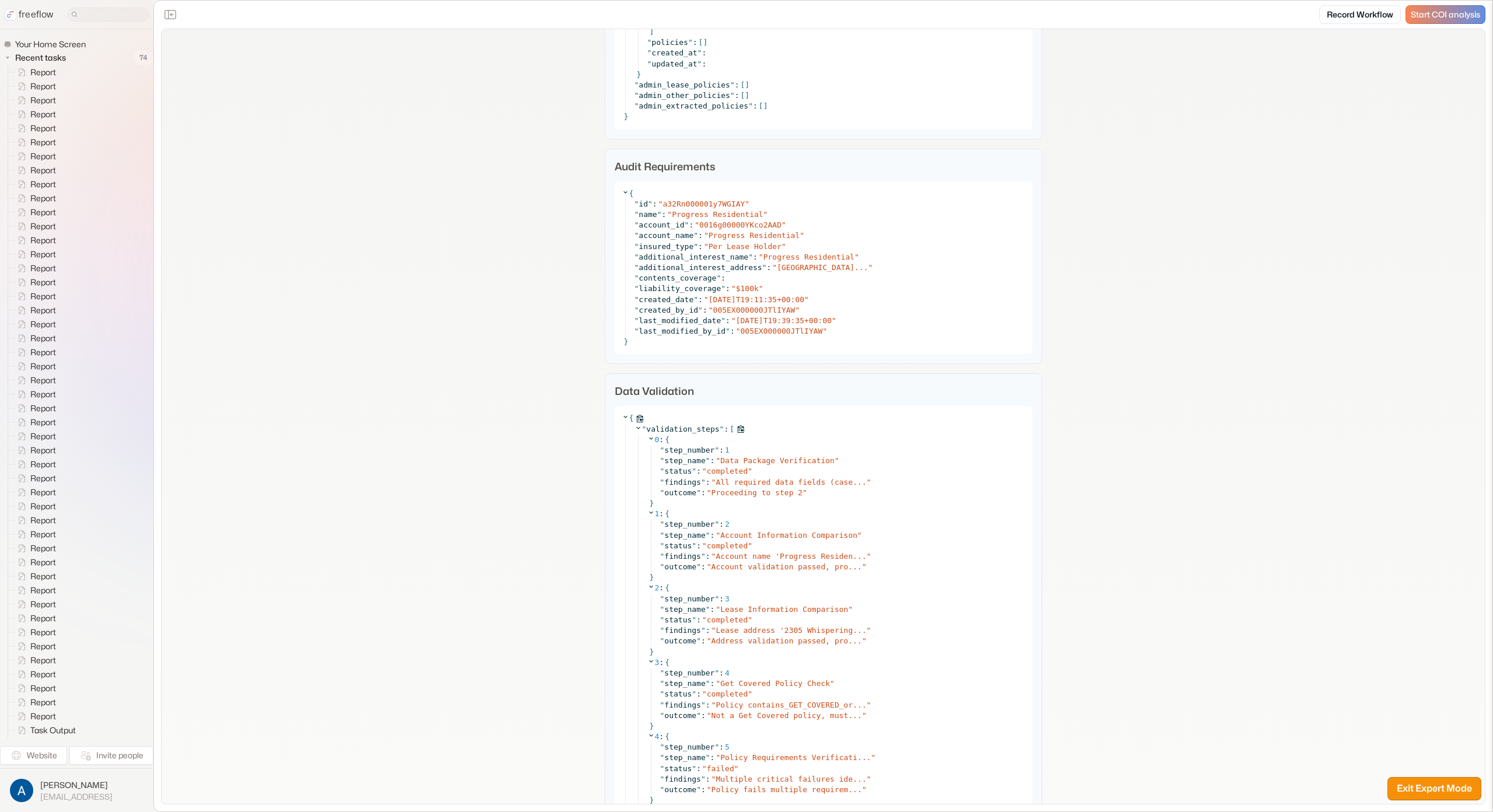
scroll to position [4127, 0]
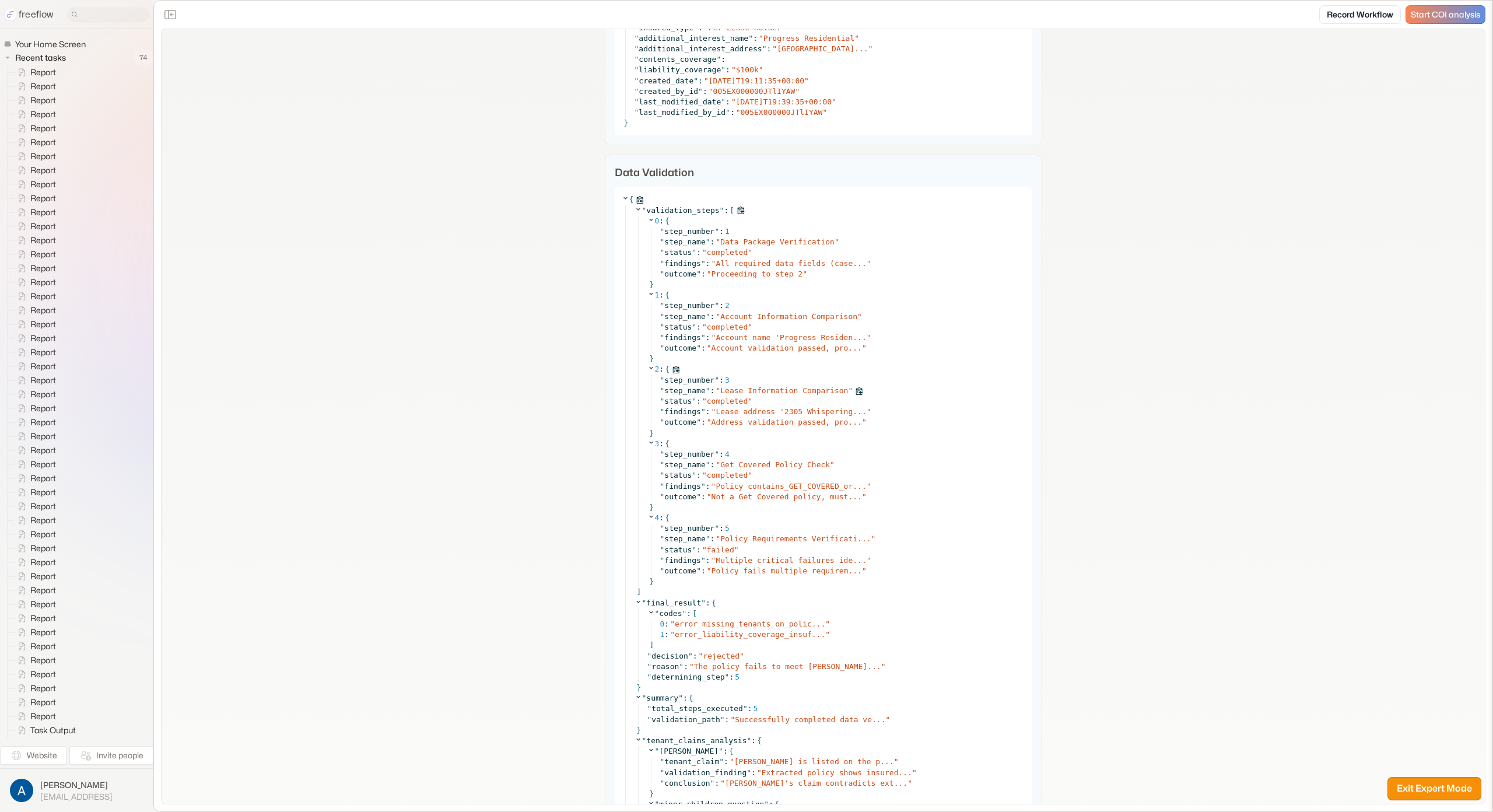
click at [764, 391] on span "Lease Information Comparison" at bounding box center [784, 390] width 127 height 9
click at [832, 486] on span "Policy contains_GET_COVERED_or..." at bounding box center [791, 486] width 151 height 9
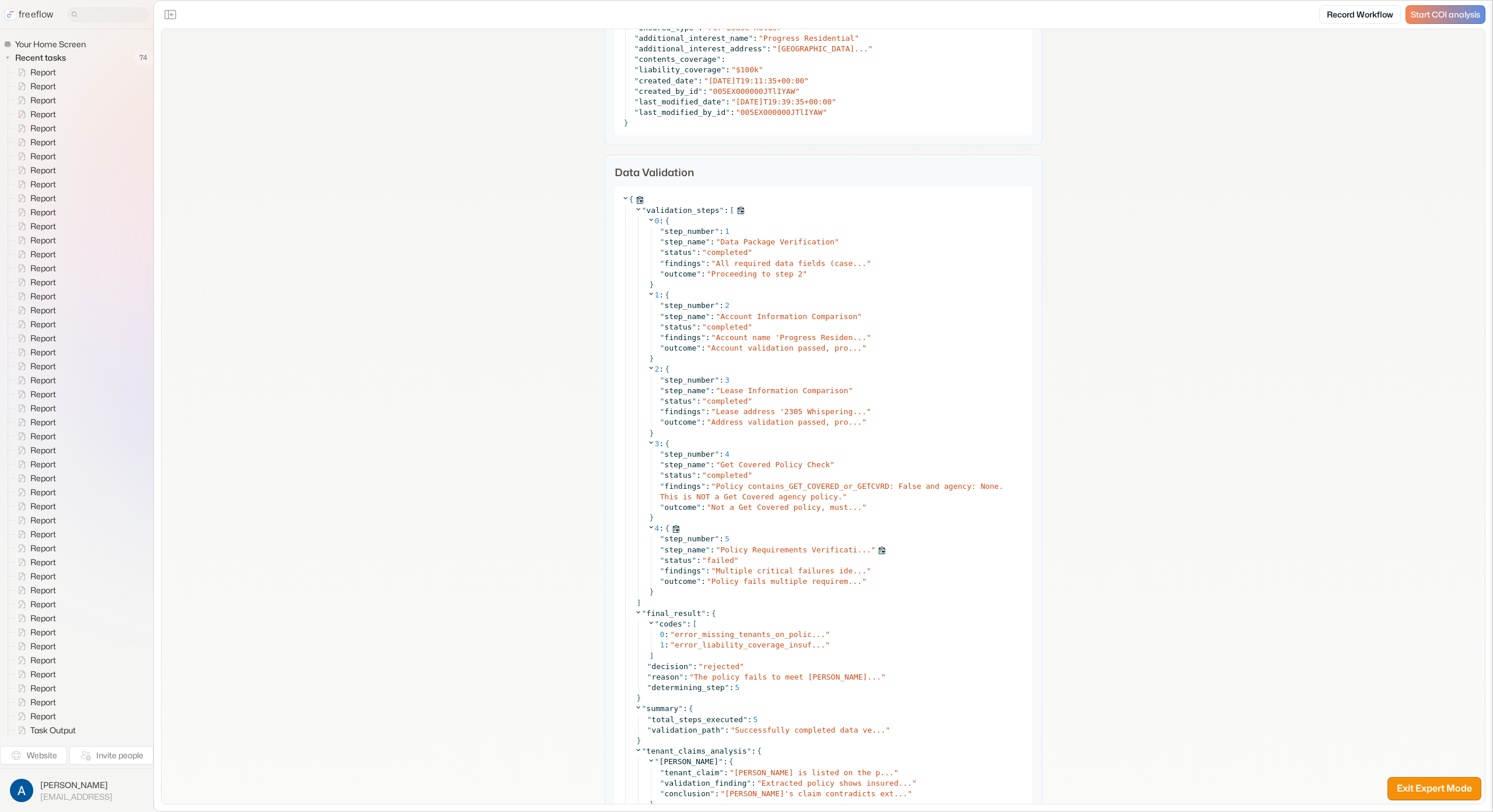
click at [805, 549] on span "Policy Requirements Verificati..." at bounding box center [796, 550] width 151 height 9
click at [811, 572] on span "Multiple critical failures ide..." at bounding box center [791, 571] width 151 height 9
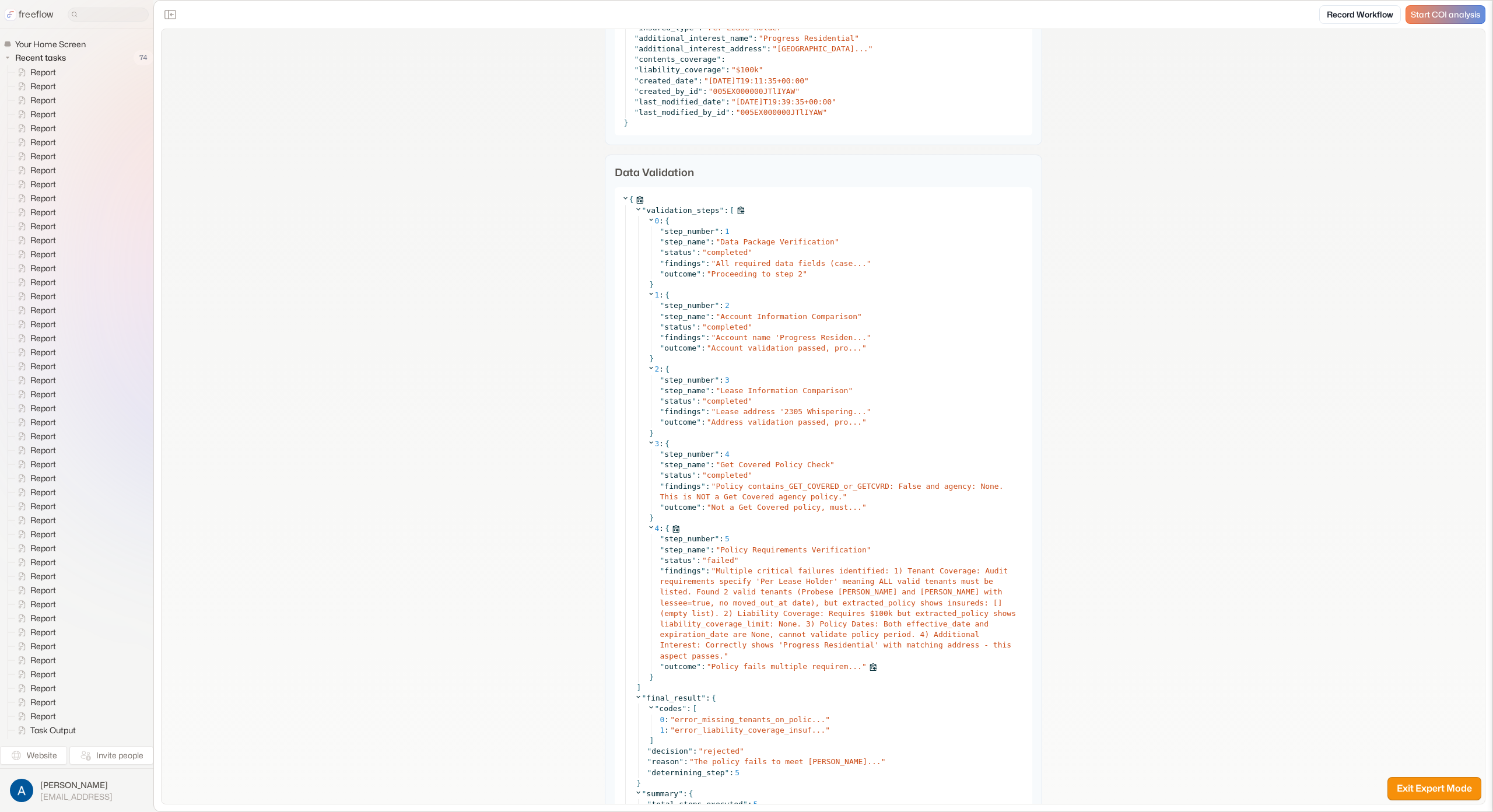
click at [751, 663] on span "Policy fails multiple requirem..." at bounding box center [787, 667] width 151 height 9
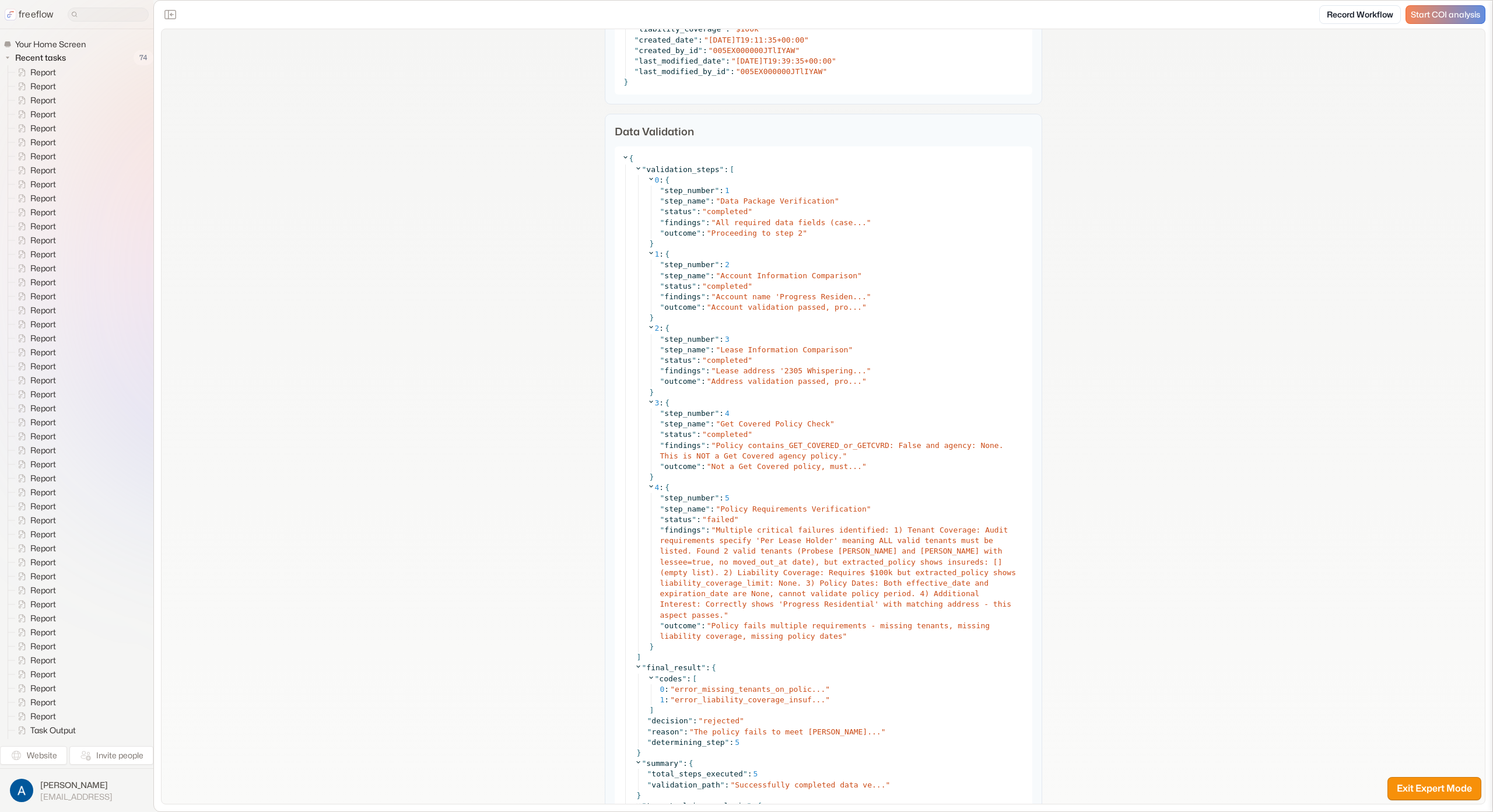
scroll to position [4193, 0]
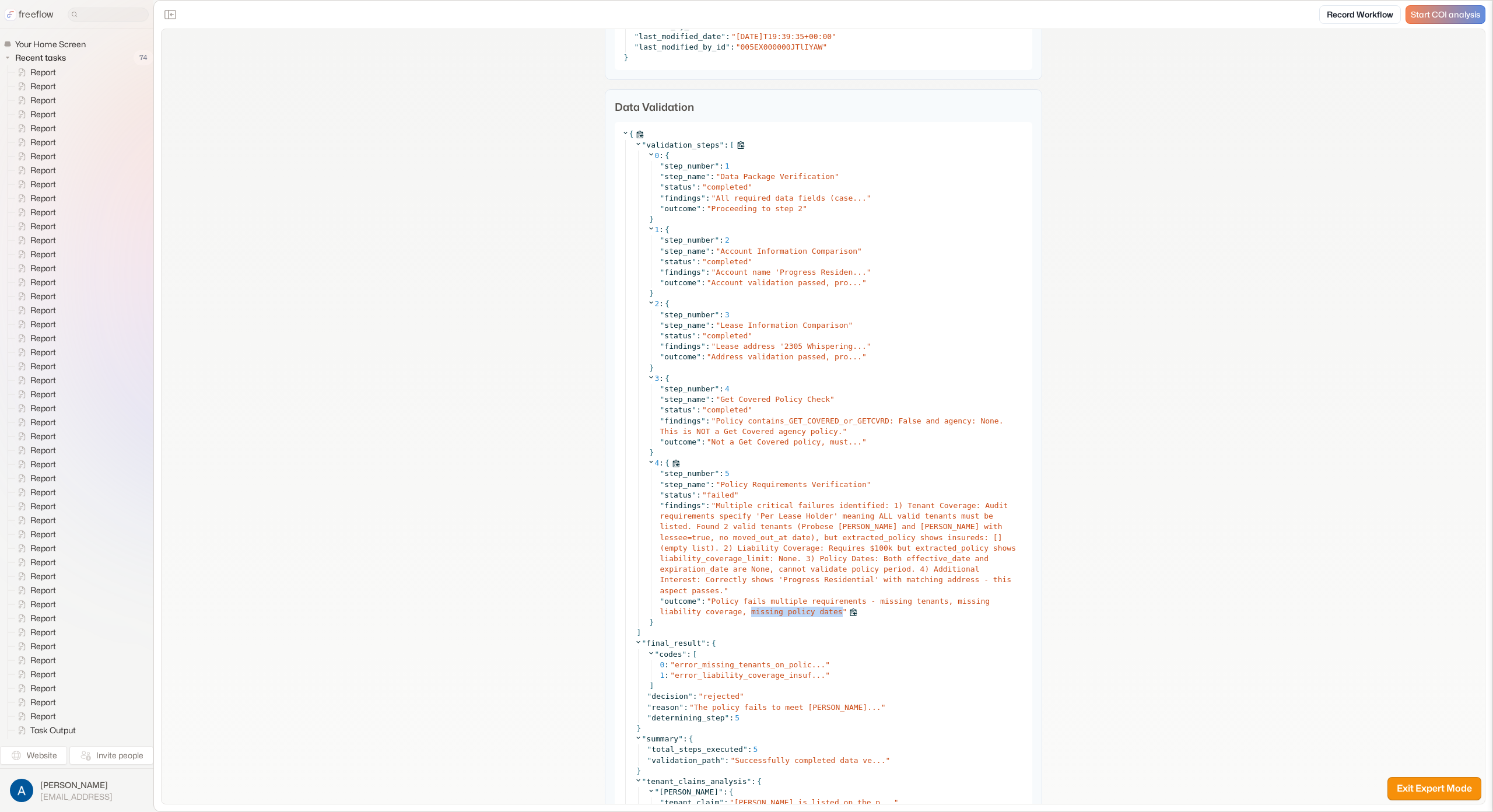
drag, startPoint x: 748, startPoint y: 612, endPoint x: 838, endPoint y: 613, distance: 90.0
click at [838, 613] on div "" outcome " : " Policy fails multiple requirements - missing tenants, missing l…" at bounding box center [843, 606] width 365 height 21
copy span "missing policy dates"
drag, startPoint x: 718, startPoint y: 485, endPoint x: 863, endPoint y: 487, distance: 145.0
click at [863, 487] on div "" step_name " : " Policy Requirements Verification "" at bounding box center [843, 485] width 365 height 11
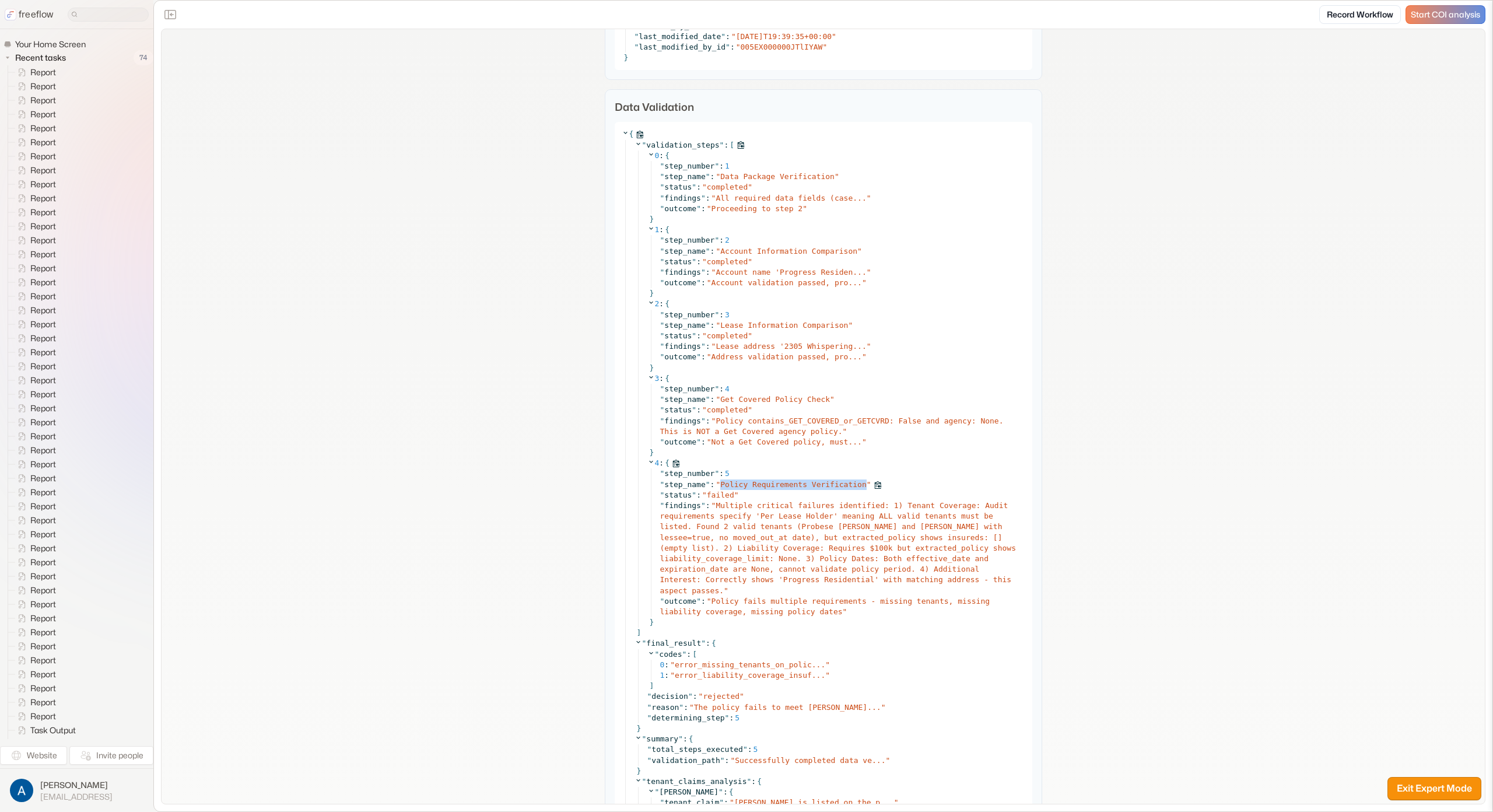
copy span "Policy Requirements Verification"
drag, startPoint x: 751, startPoint y: 607, endPoint x: 814, endPoint y: 619, distance: 64.1
click at [814, 619] on div "4 : { " step_number " : 5 " step_name " : " Policy Requirements Verification " …" at bounding box center [836, 542] width 378 height 170
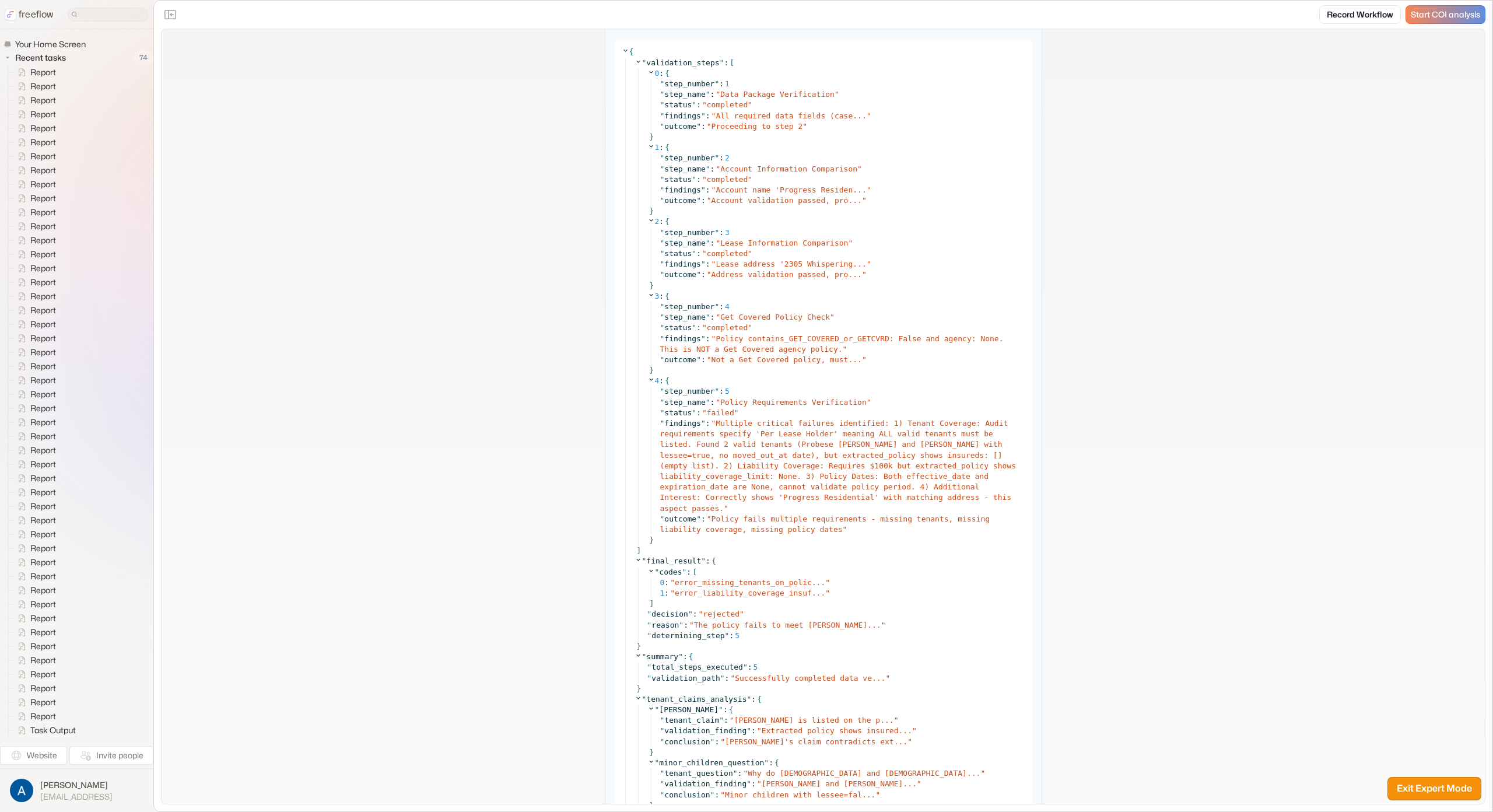
scroll to position [4277, 0]
click at [748, 584] on div "0 : " error_missing_tenants_on_polic... "" at bounding box center [843, 581] width 365 height 11
click at [751, 593] on span "error_liability_coverage_insuf..." at bounding box center [750, 590] width 151 height 9
click at [751, 581] on span "error_missing_tenants_on_polic..." at bounding box center [750, 581] width 151 height 9
drag, startPoint x: 560, startPoint y: 588, endPoint x: 593, endPoint y: 581, distance: 33.7
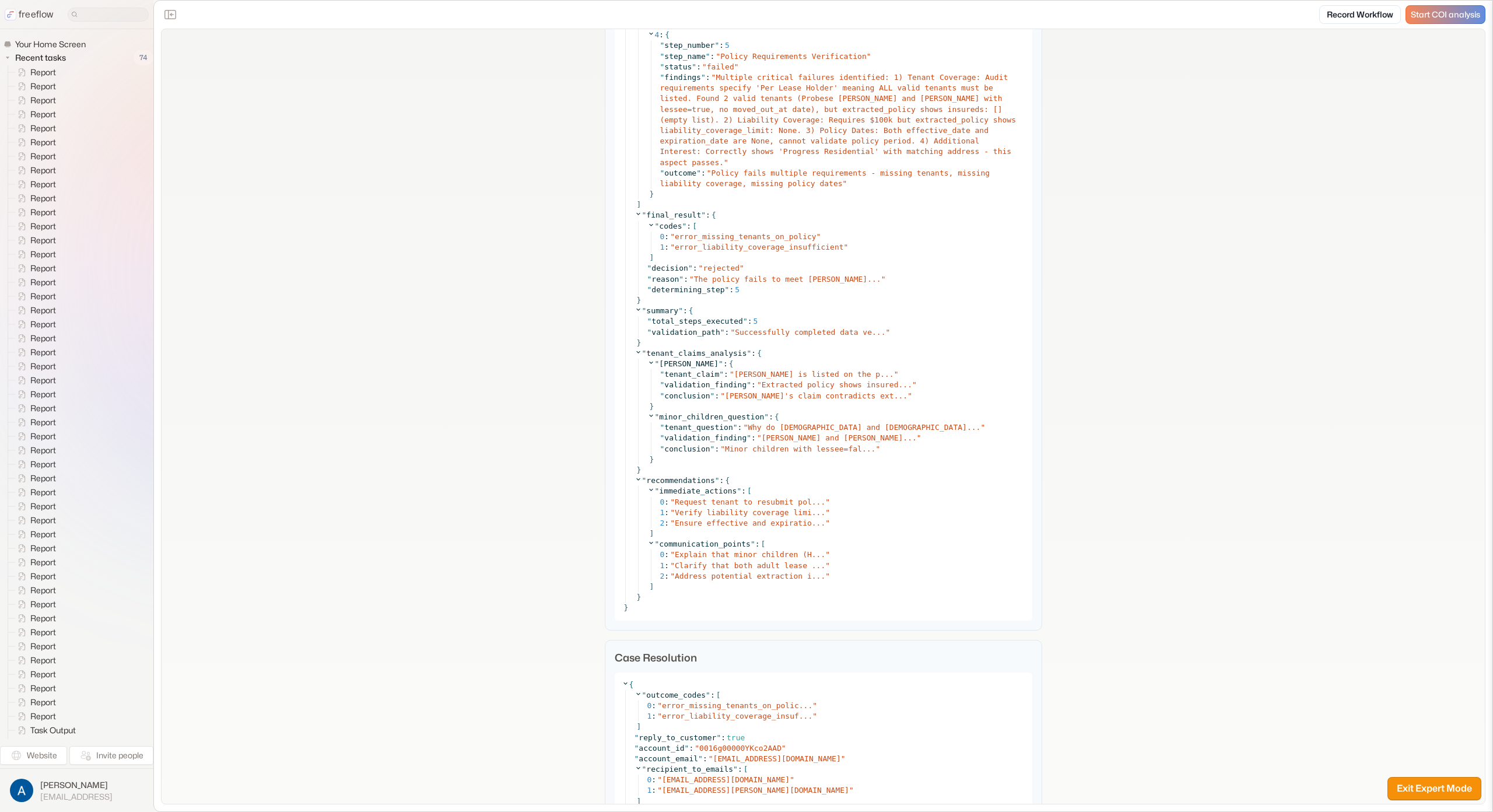
scroll to position [4850, 0]
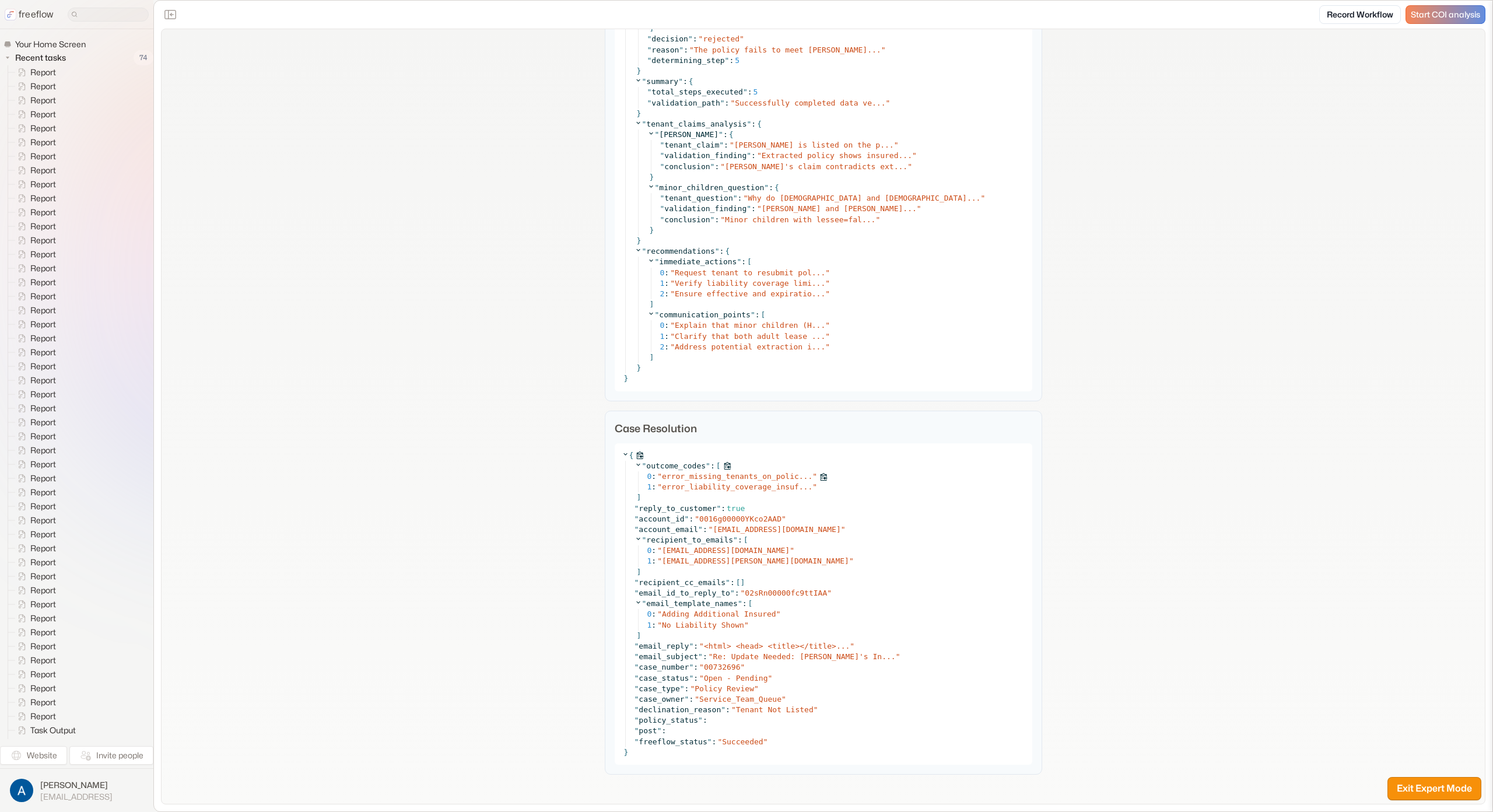
click at [686, 476] on span "error_missing_tenants_on_polic..." at bounding box center [738, 476] width 151 height 9
click at [683, 614] on span "Adding Additional Insured" at bounding box center [719, 614] width 114 height 9
drag, startPoint x: 741, startPoint y: 626, endPoint x: 624, endPoint y: 613, distance: 117.7
click at [625, 613] on div "" outcome_codes " : [ 0 : " error_missing_tenants_on_policy " 1 : " error_liabi…" at bounding box center [825, 604] width 400 height 286
click at [618, 613] on div "{ " outcome_codes " : [ 0 : " error_missing_tenants_on_policy " 1 : " error_lia…" at bounding box center [824, 604] width 418 height 321
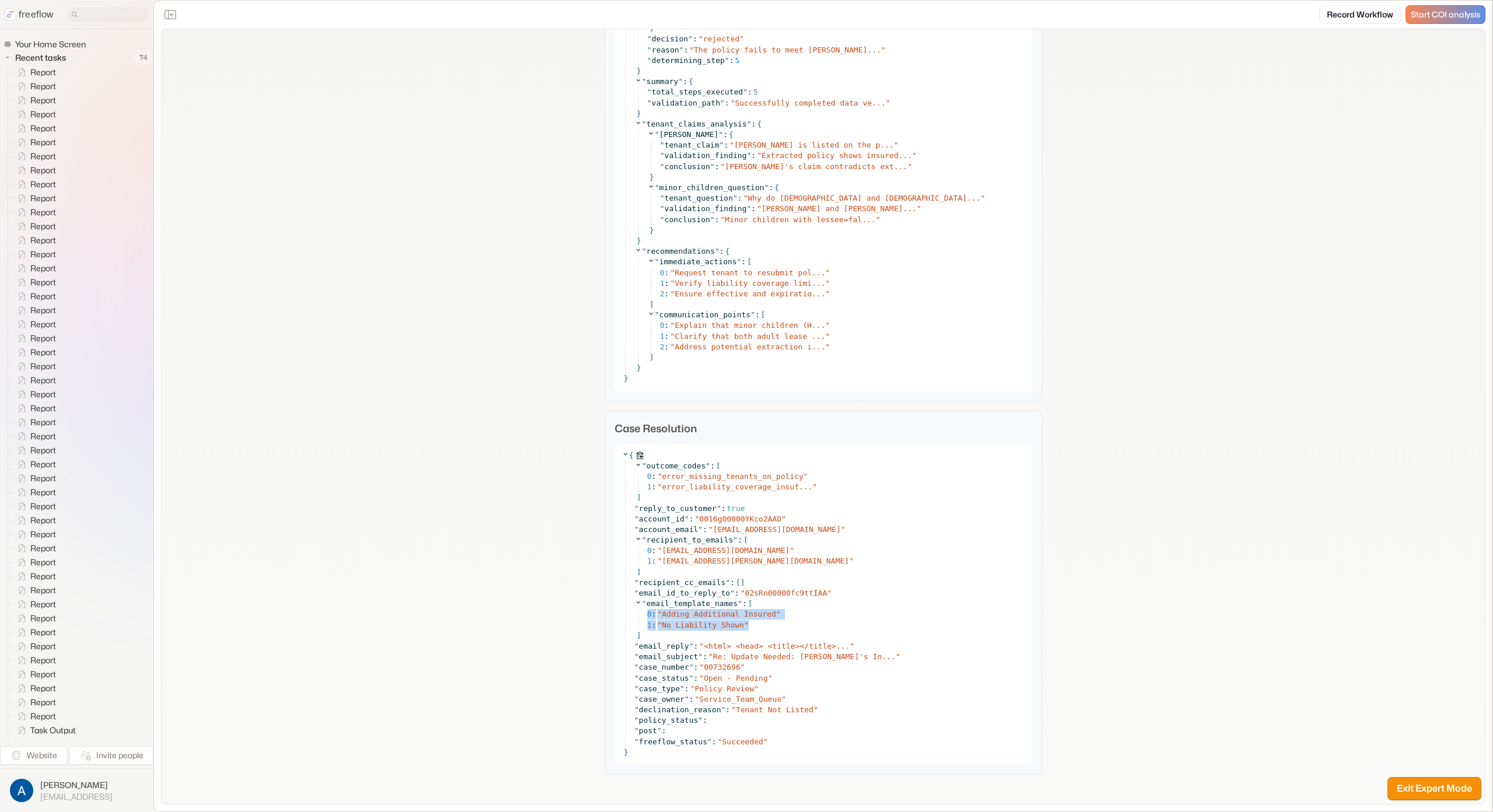
drag, startPoint x: 624, startPoint y: 614, endPoint x: 620, endPoint y: 631, distance: 17.5
click at [625, 631] on div "" outcome_codes " : [ 0 : " error_missing_tenants_on_policy " 1 : " error_liabi…" at bounding box center [825, 604] width 400 height 286
copy div "0 : " Adding Additional Insured " 1 : " No Liability Shown ""
drag, startPoint x: 615, startPoint y: 619, endPoint x: 653, endPoint y: 615, distance: 38.2
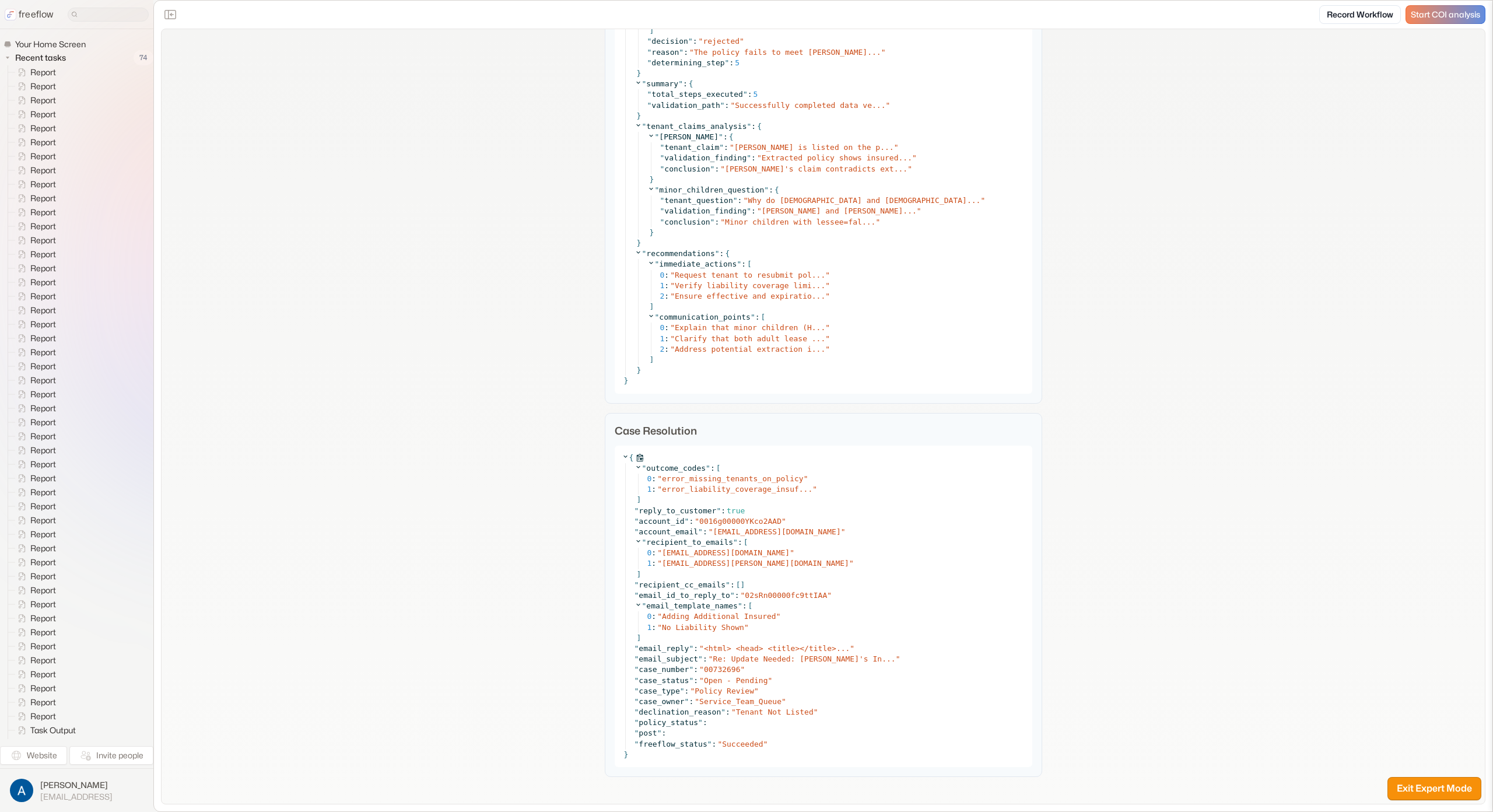
click at [618, 618] on div "{ " outcome_codes " : [ 0 : " error_missing_tenants_on_policy " 1 : " error_lia…" at bounding box center [824, 607] width 418 height 321
drag, startPoint x: 658, startPoint y: 616, endPoint x: 770, endPoint y: 613, distance: 112.0
click at [773, 615] on div "0 : " Adding Additional Insured "" at bounding box center [836, 616] width 378 height 11
copy span "Adding Additional Insured"
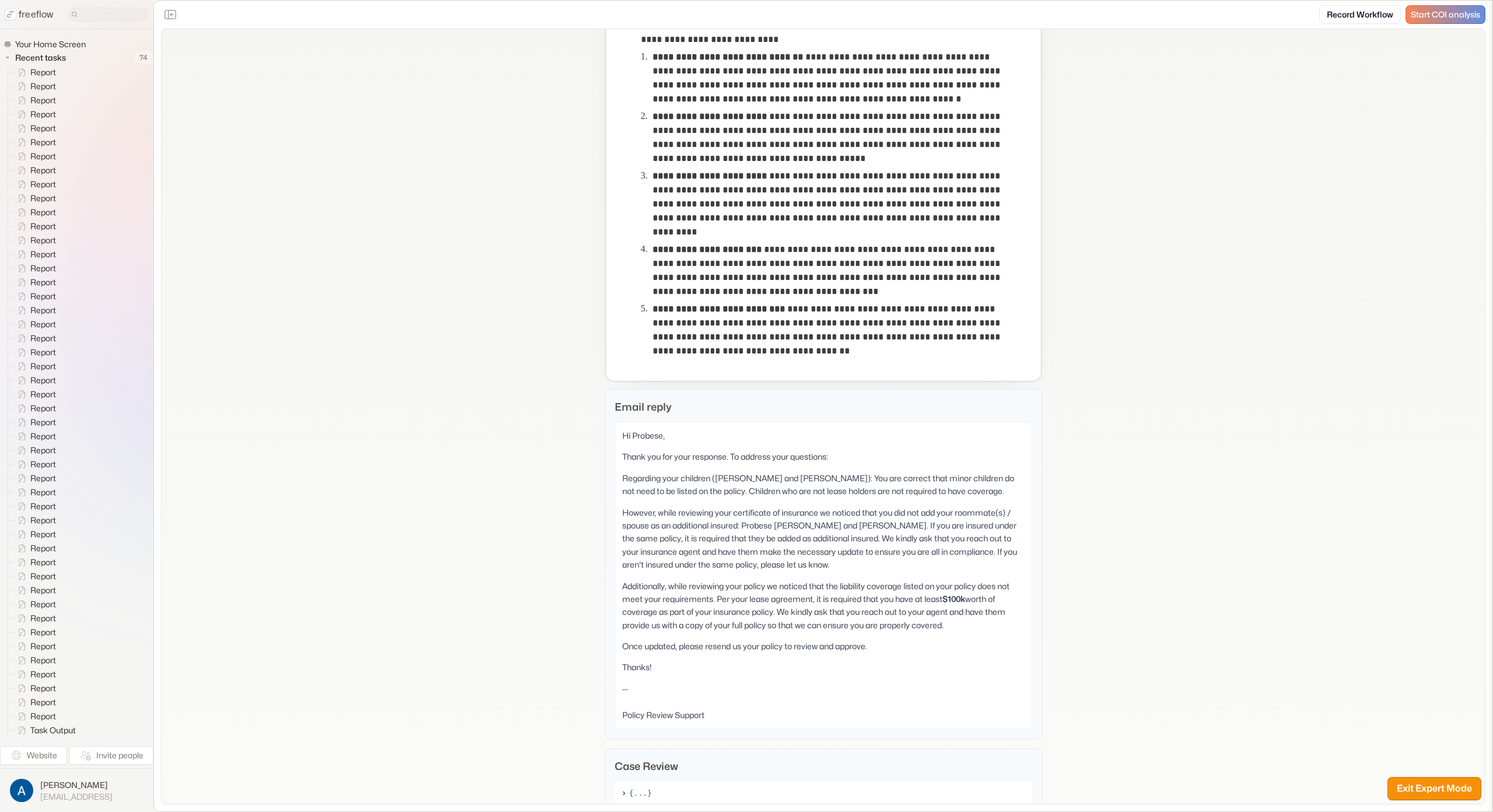
scroll to position [583, 0]
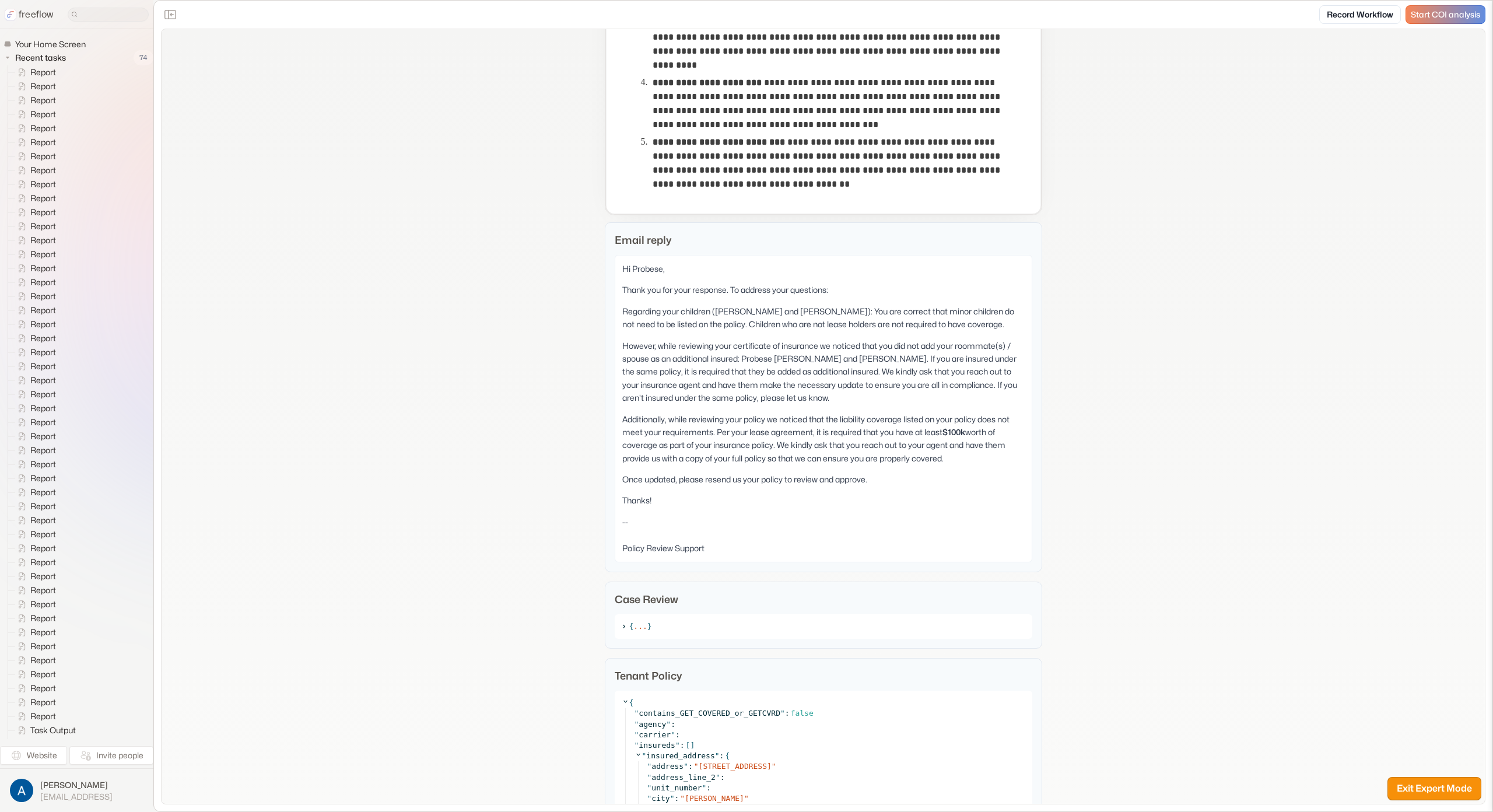
click at [646, 419] on p "Additionally, while reviewing your policy we noticed that the liability coverag…" at bounding box center [824, 439] width 403 height 53
click at [651, 382] on p "However, while reviewing your certificate of insurance we noticed that you did …" at bounding box center [824, 371] width 403 height 65
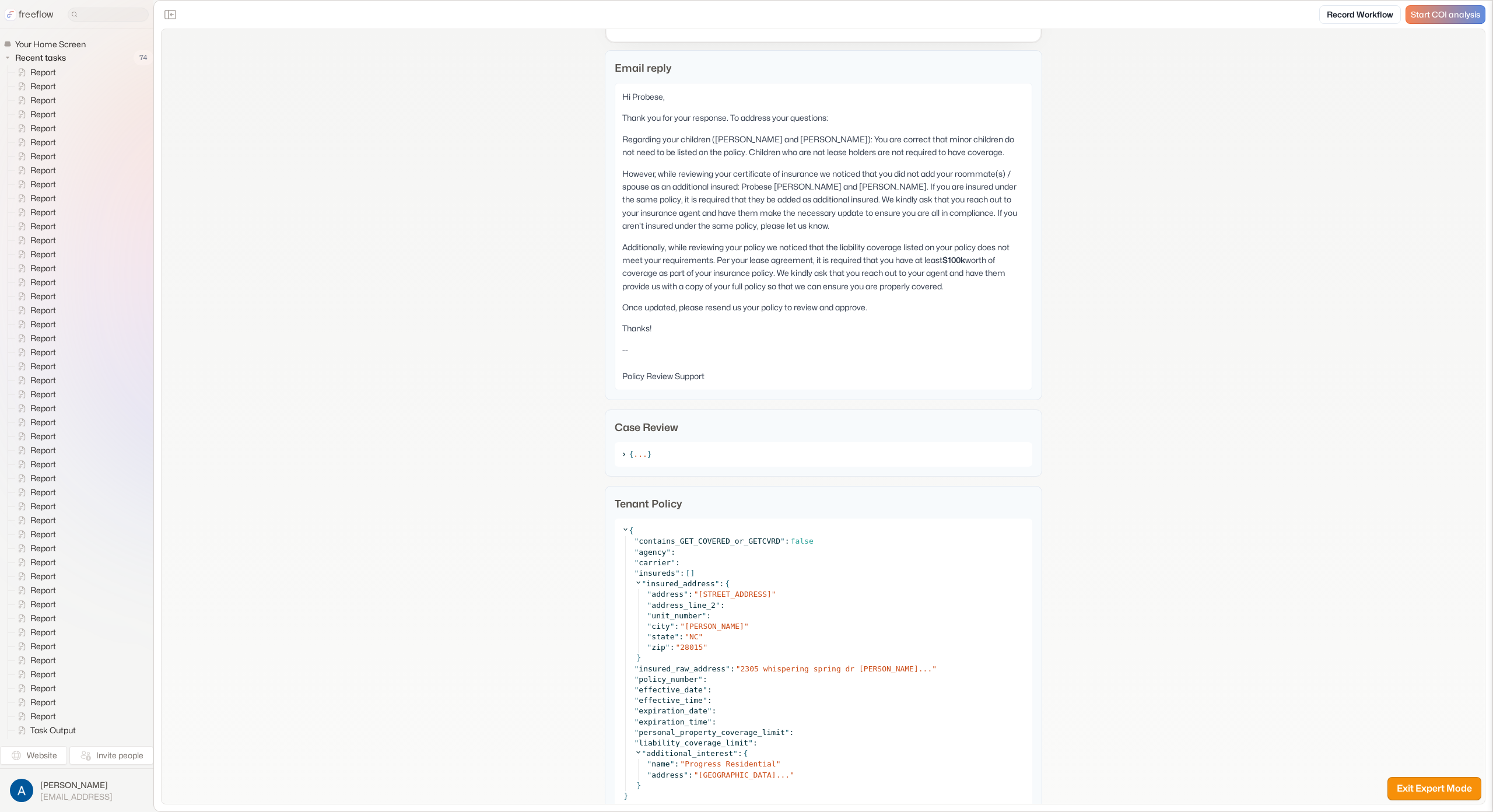
scroll to position [785, 0]
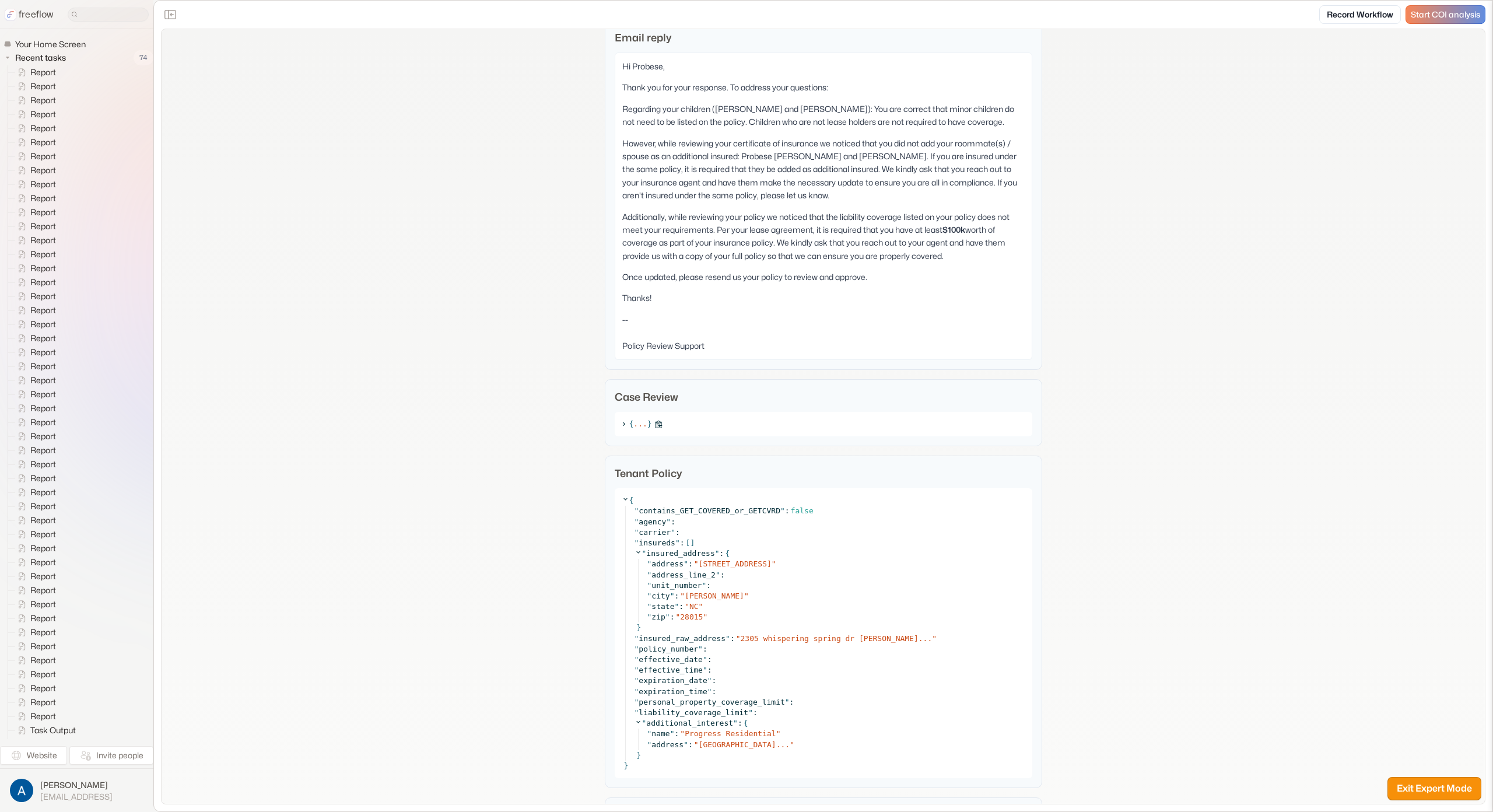
click at [615, 424] on div "{ ... }" at bounding box center [824, 423] width 418 height 24
click at [620, 424] on icon at bounding box center [624, 424] width 7 height 7
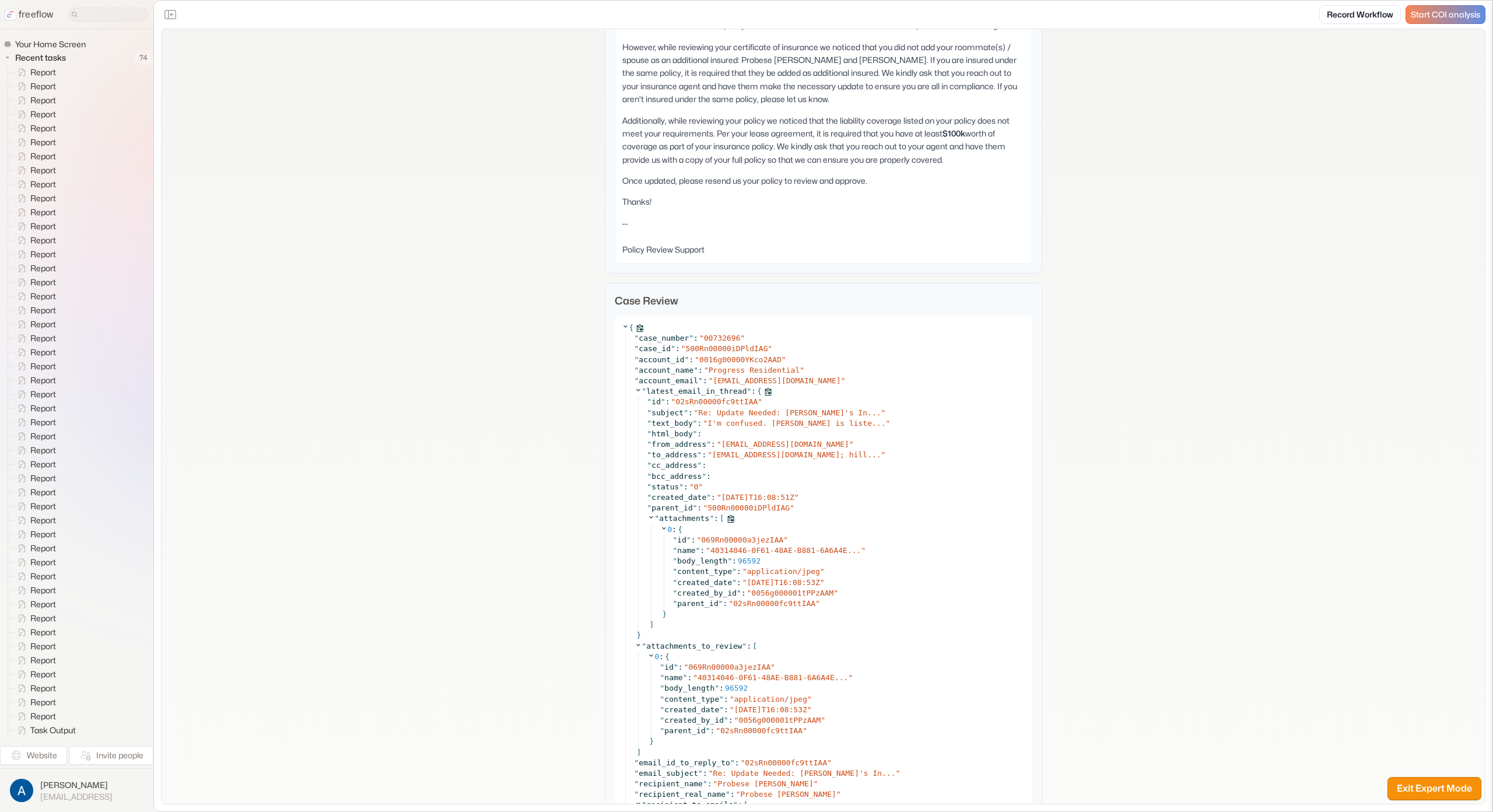
scroll to position [931, 0]
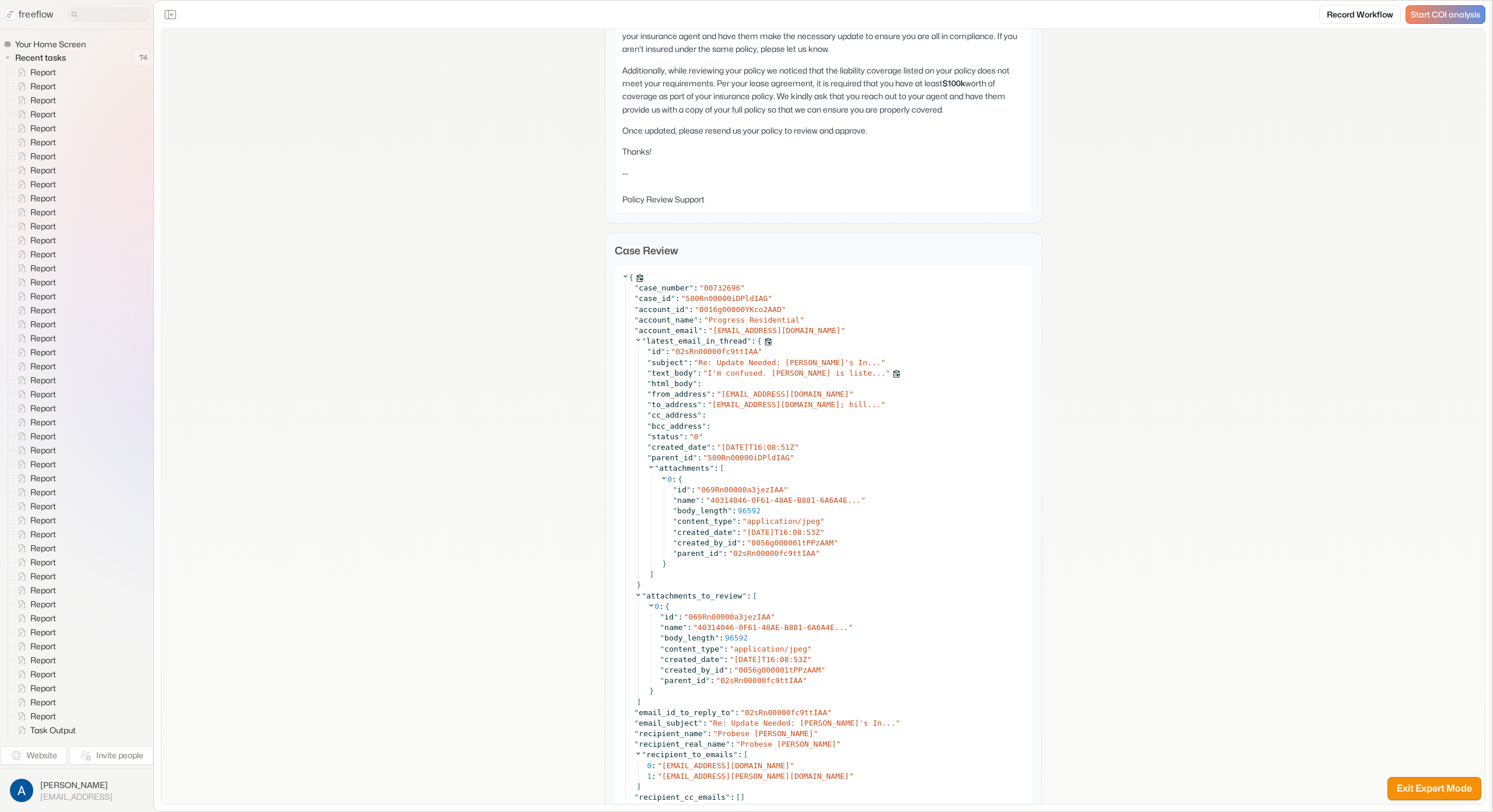
click at [746, 370] on span "I'm confused. [PERSON_NAME] is liste..." at bounding box center [797, 373] width 178 height 9
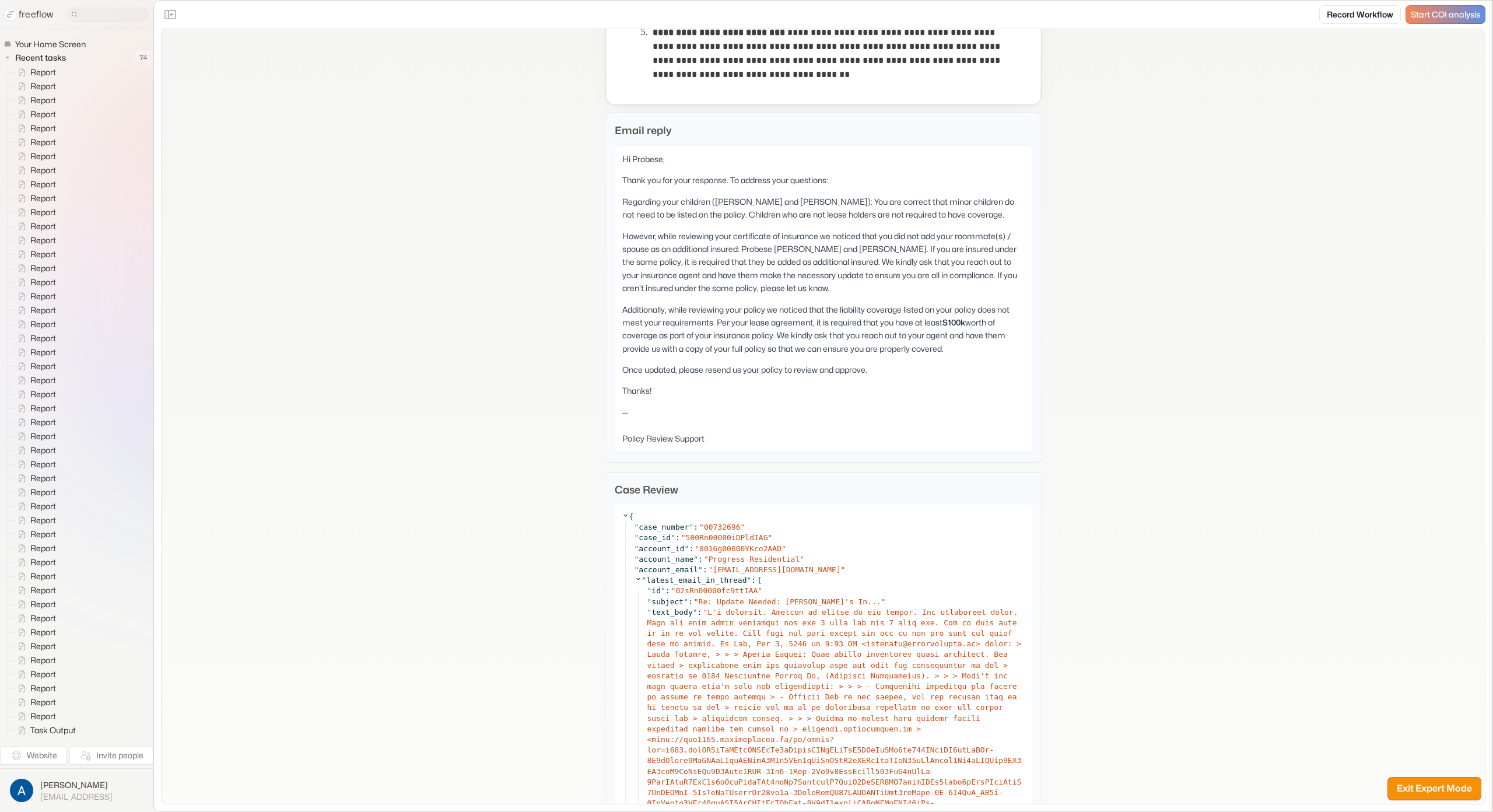
scroll to position [704, 0]
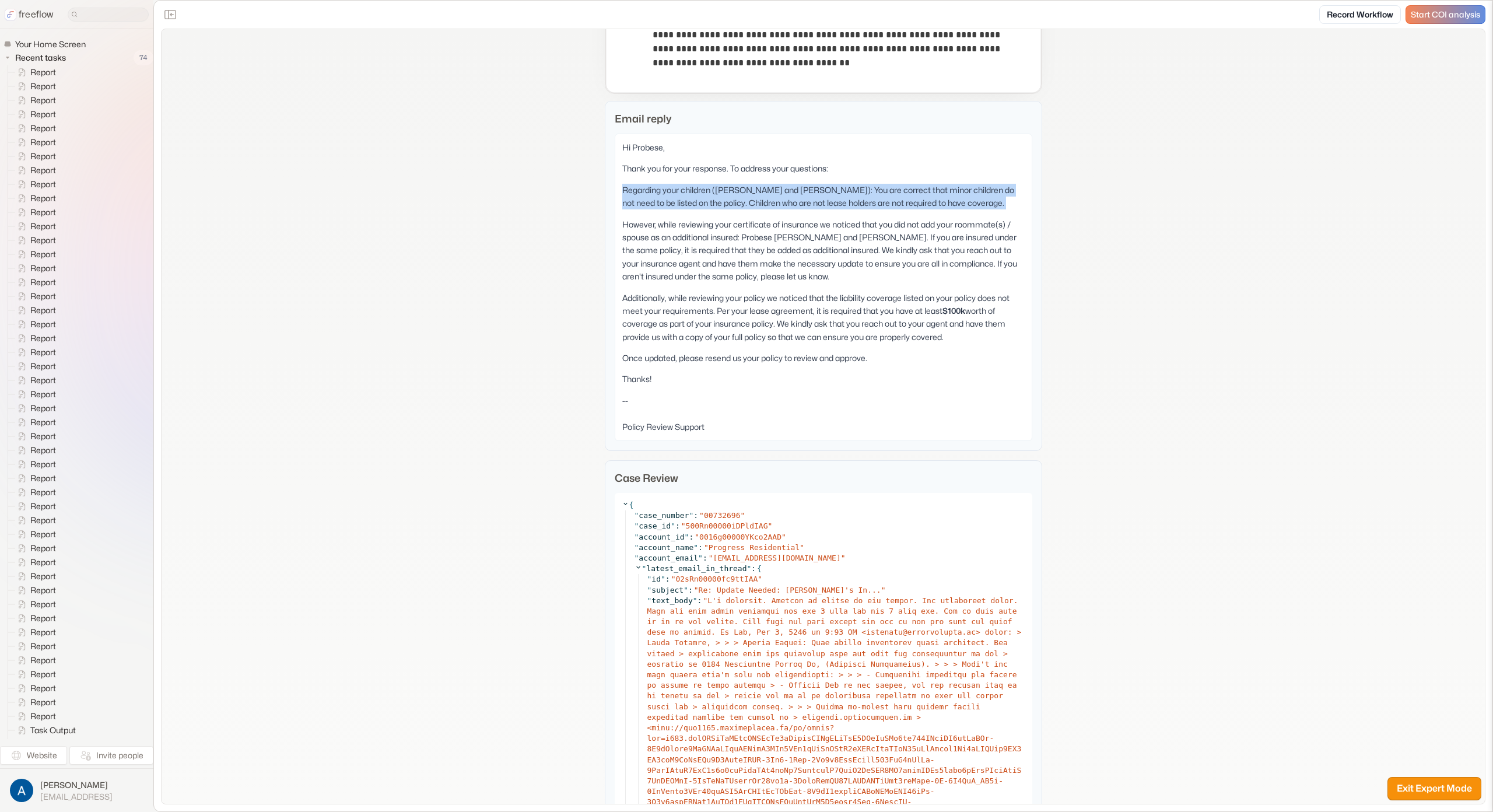
drag, startPoint x: 611, startPoint y: 192, endPoint x: 610, endPoint y: 212, distance: 20.0
click at [615, 212] on div "Hi Probese, Thank you for your response. To address your questions: Regarding y…" at bounding box center [824, 287] width 418 height 308
click at [707, 192] on p "Regarding your children ([PERSON_NAME] and [PERSON_NAME]): You are correct that…" at bounding box center [824, 196] width 403 height 26
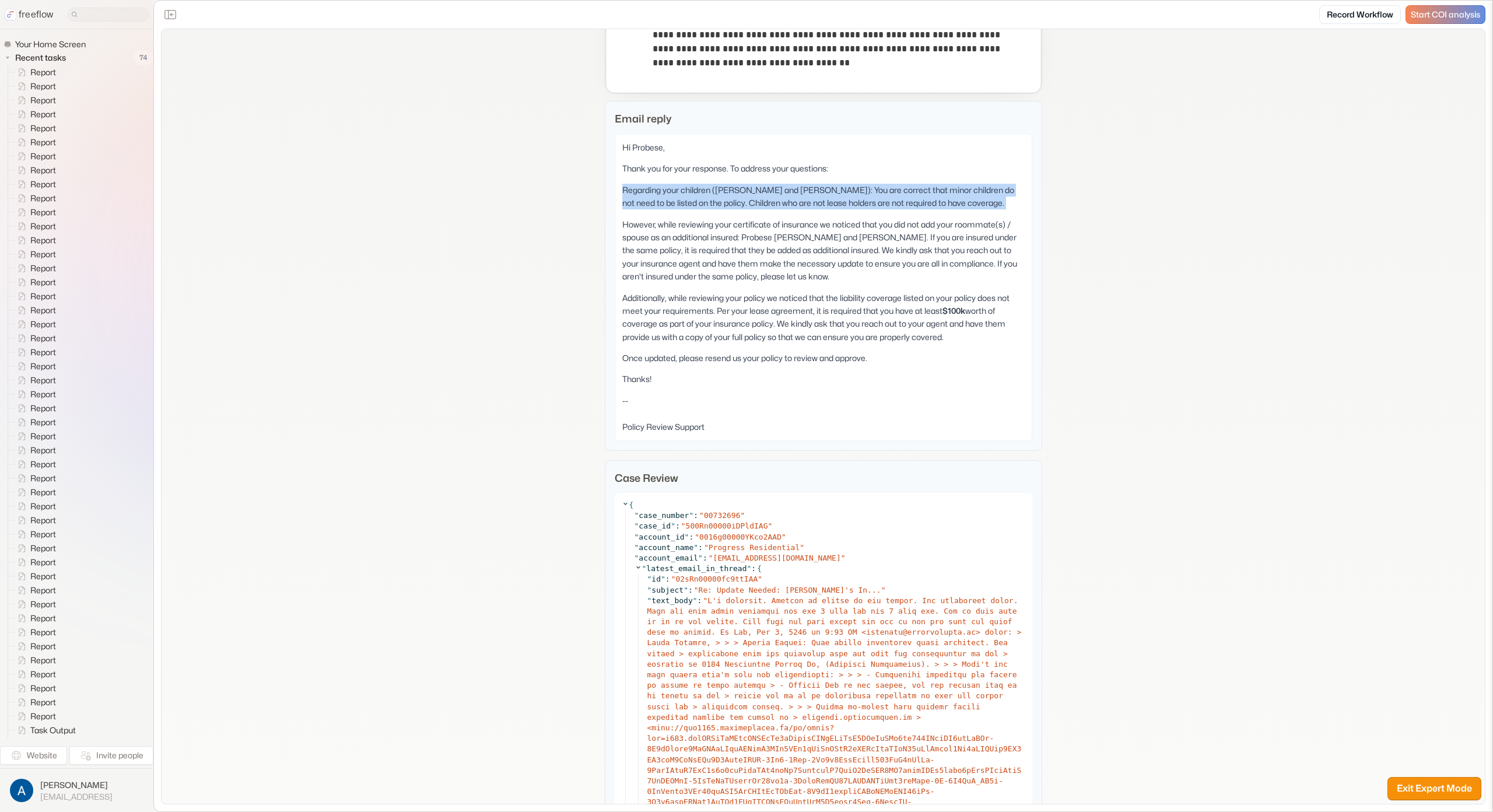
copy div "Regarding your children ([PERSON_NAME] and [PERSON_NAME]): You are correct that…"
